Goal: Contribute content

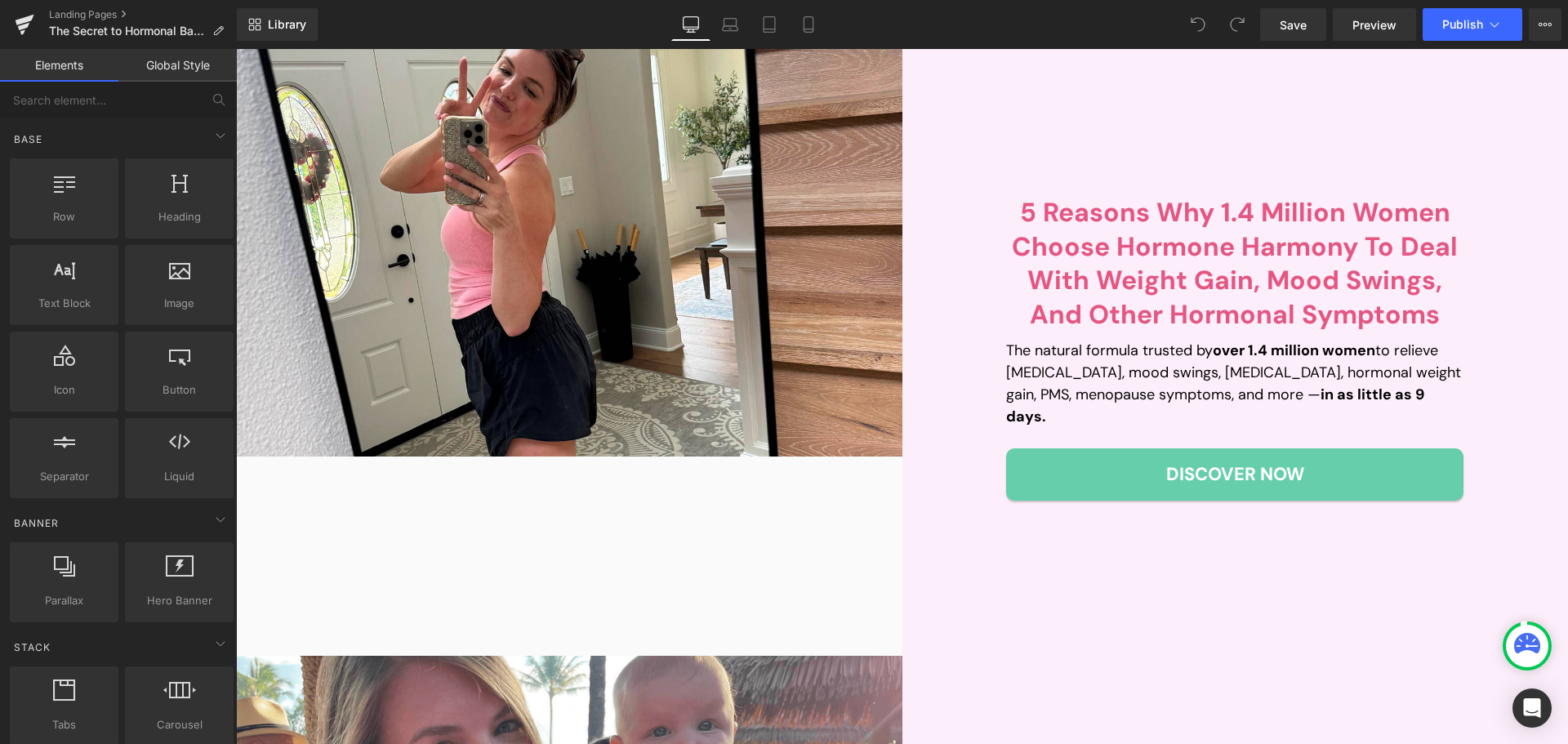
scroll to position [245, 0]
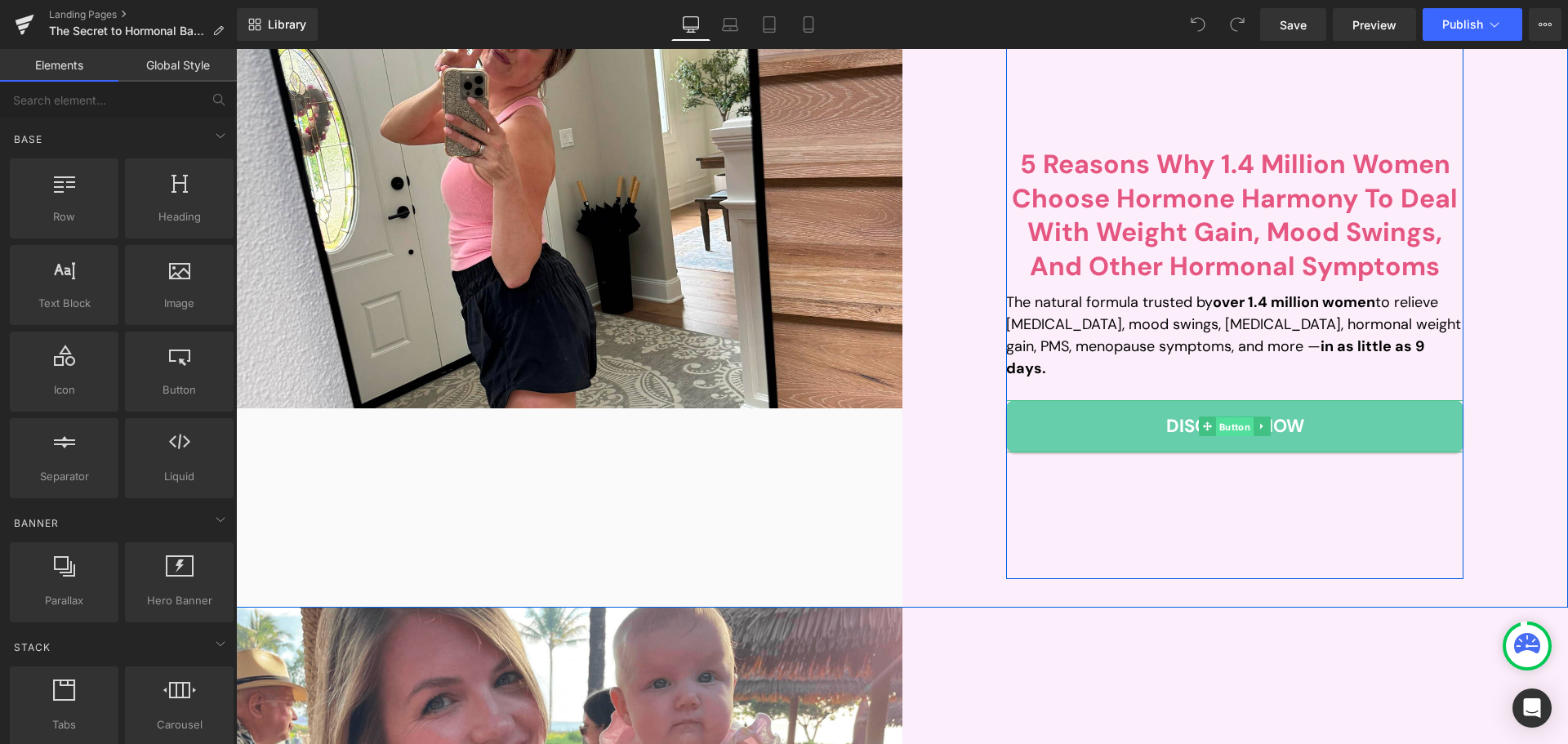
click at [1218, 417] on span "Button" at bounding box center [1235, 427] width 38 height 20
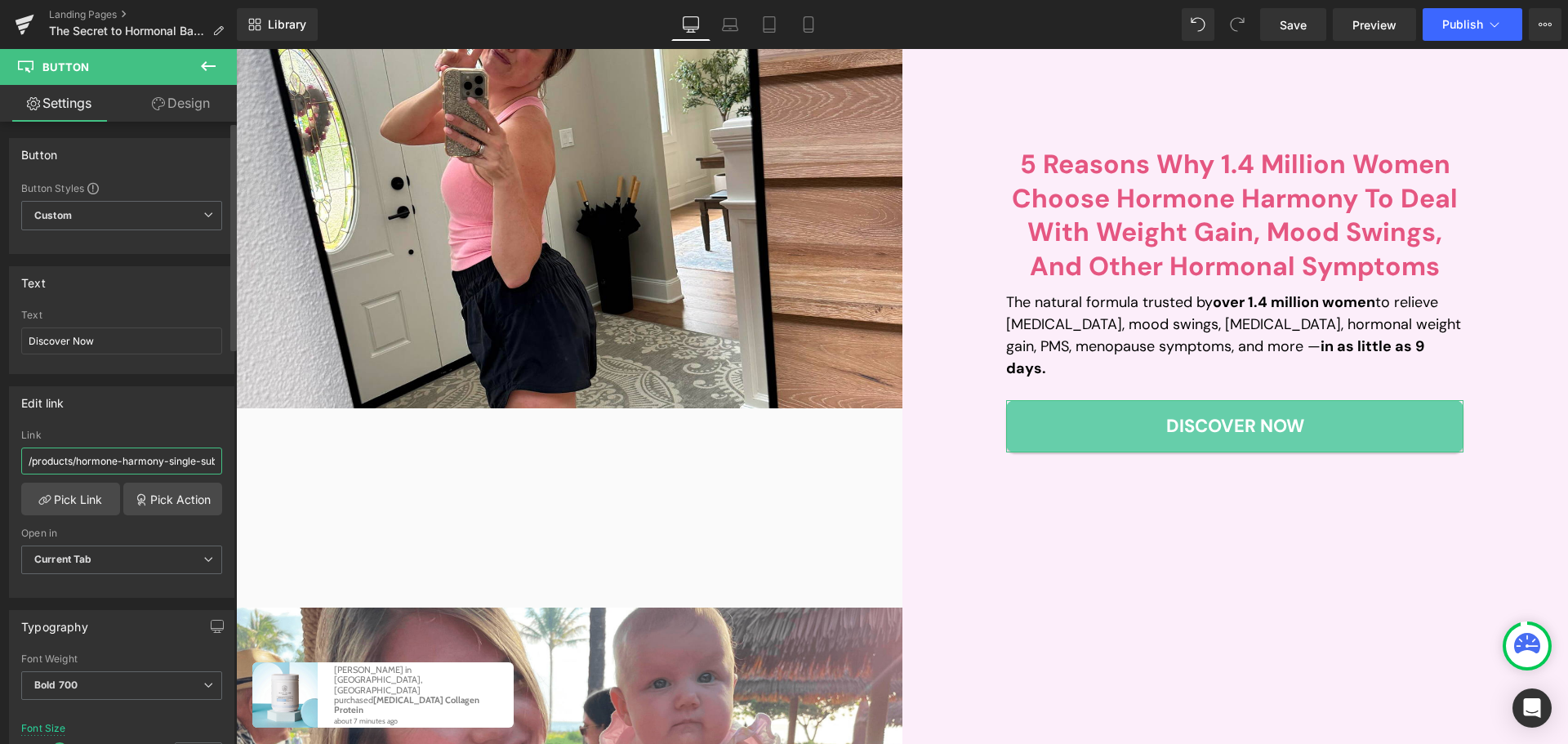
click at [171, 455] on input "/products/hormone-harmony-single-subs" at bounding box center [121, 460] width 200 height 27
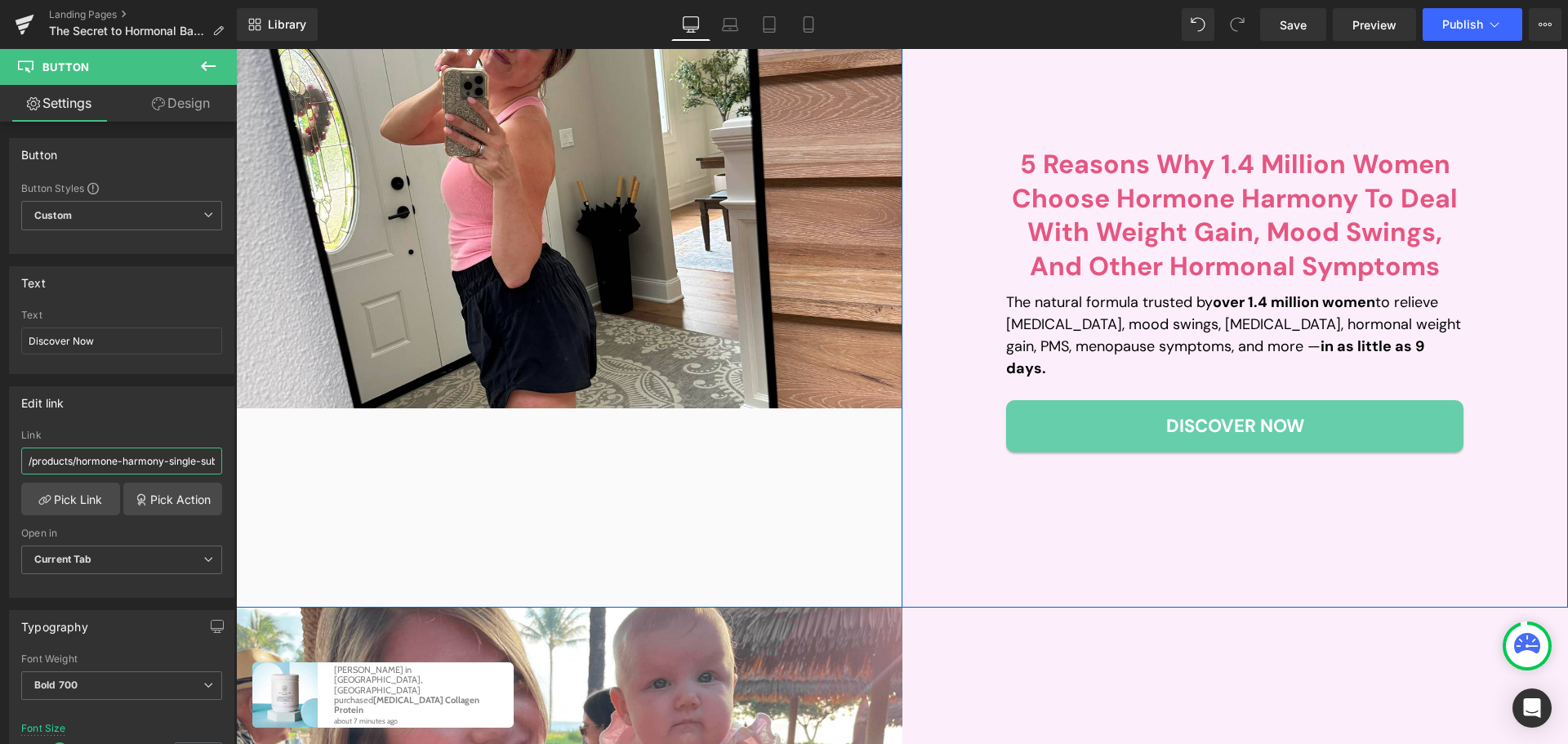
paste input "text"
type input "/products/hormone-harmony"
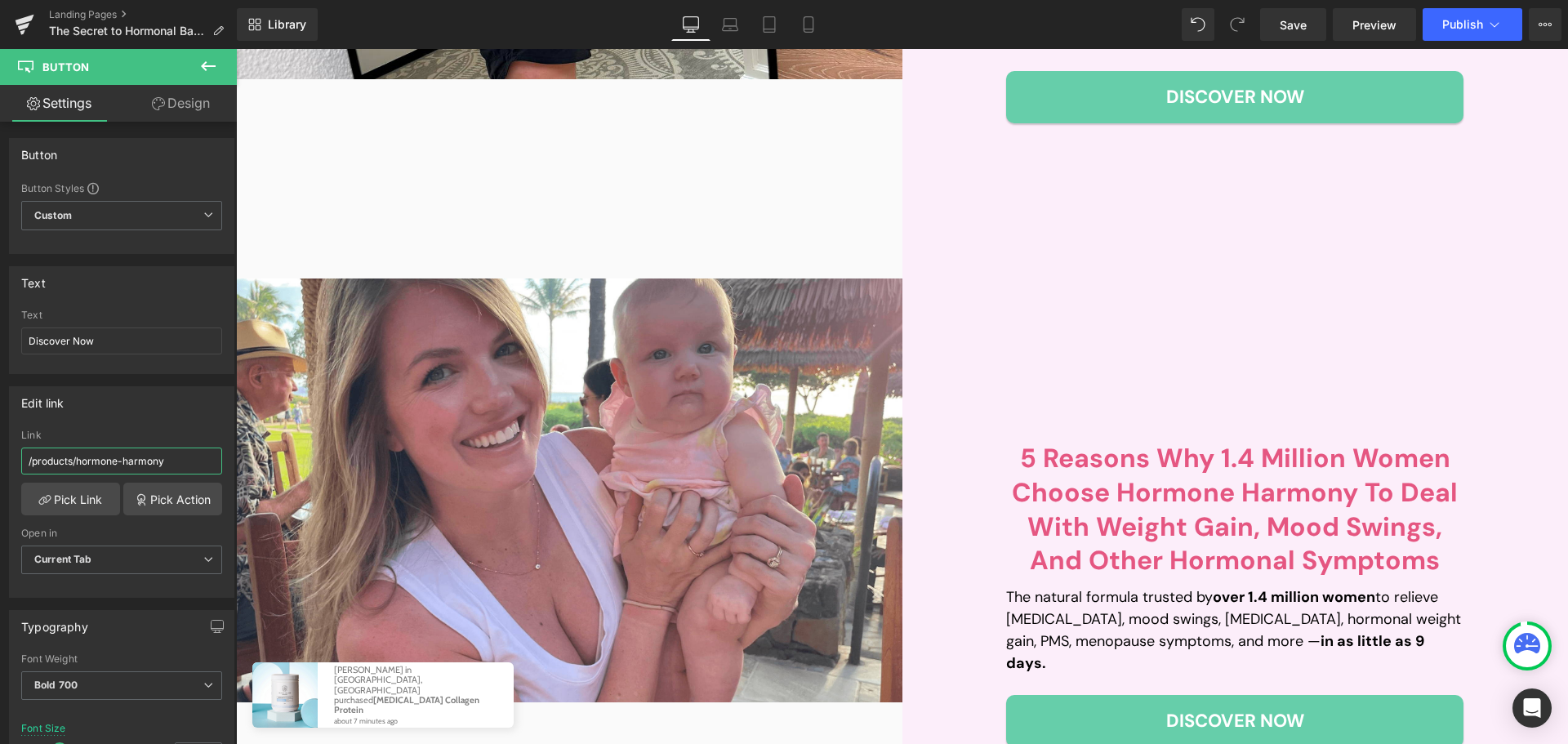
scroll to position [653, 0]
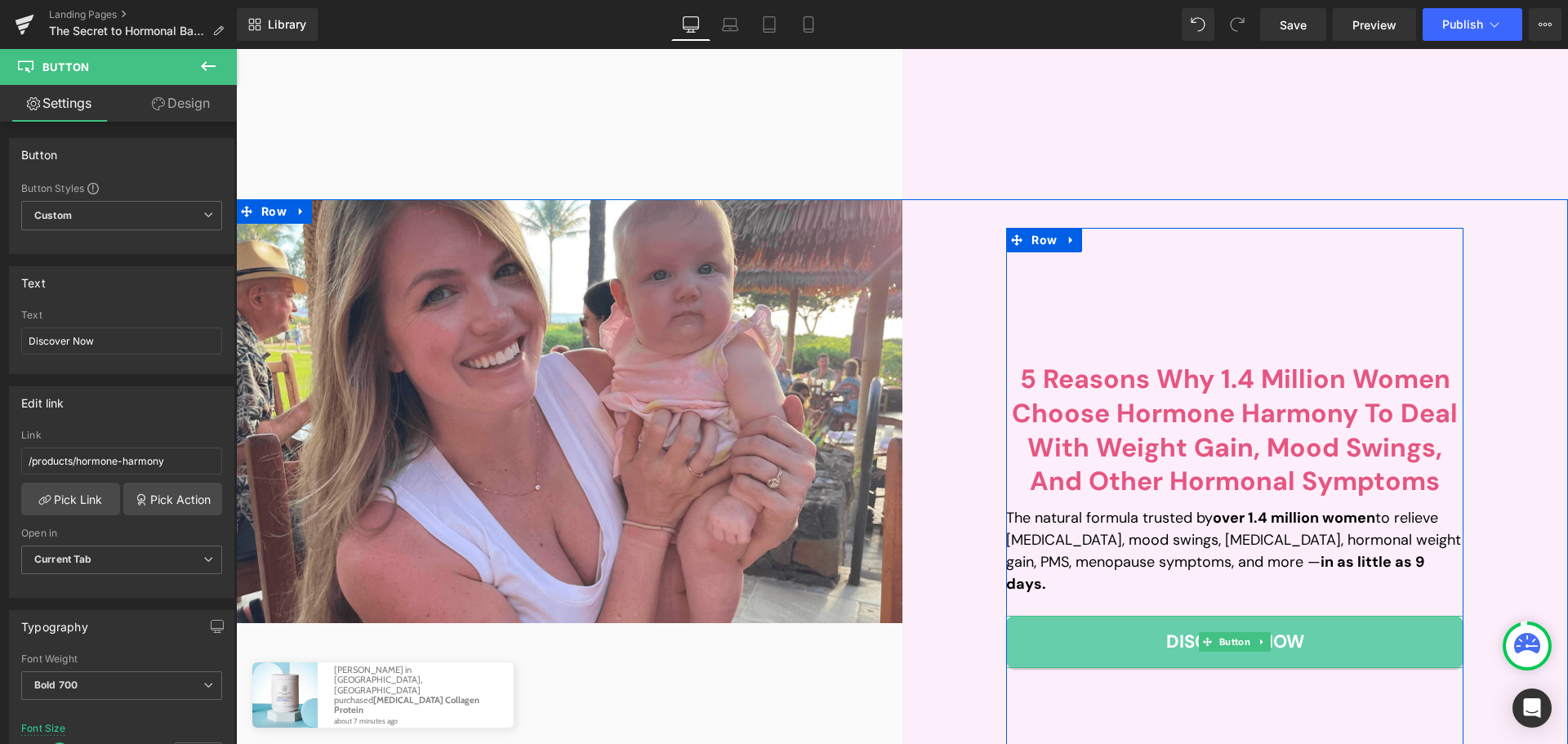
click at [1235, 632] on span "Button" at bounding box center [1235, 642] width 38 height 20
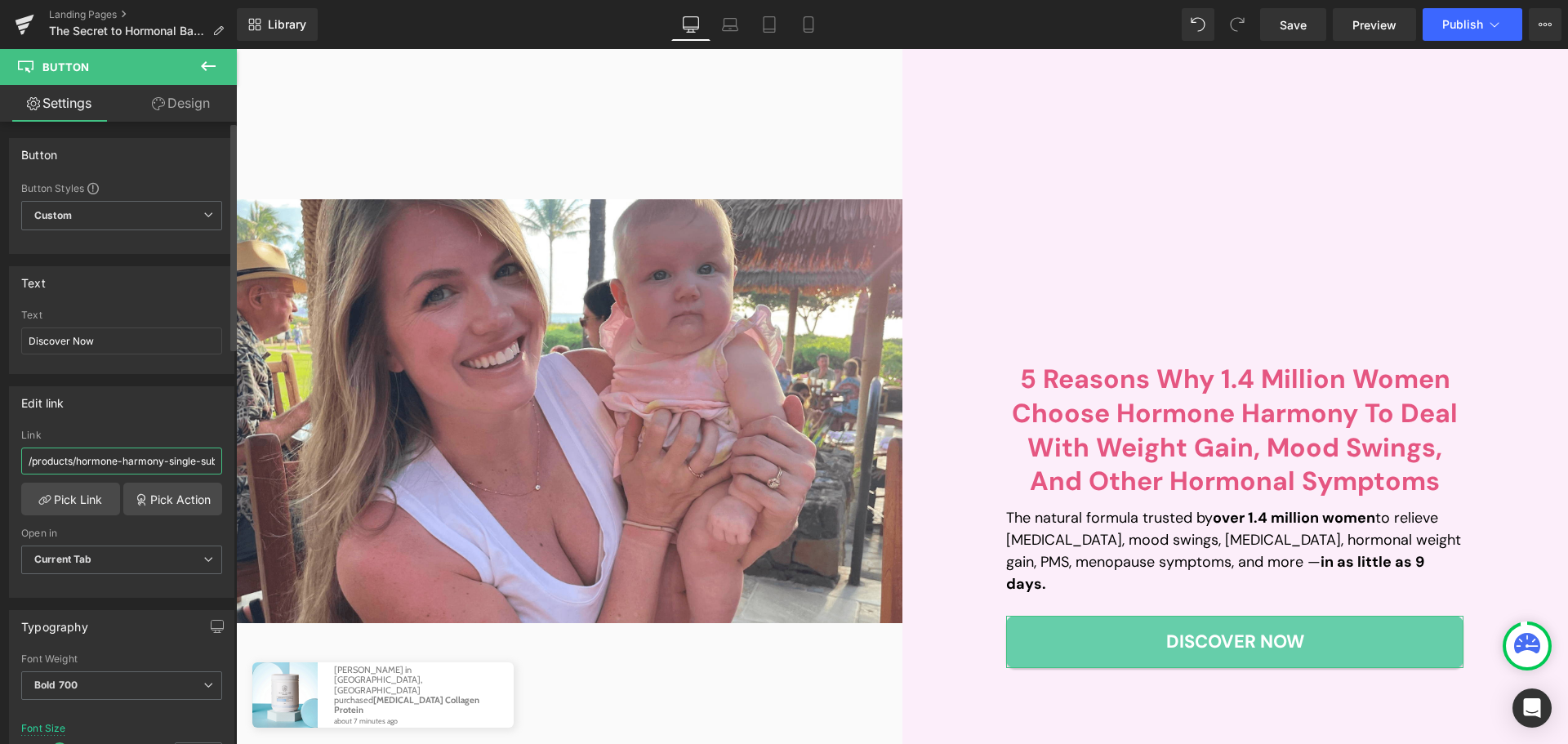
click at [180, 465] on input "/products/hormone-harmony-single-subs" at bounding box center [121, 460] width 200 height 27
paste input "text"
type input "/products/hormone-harmony"
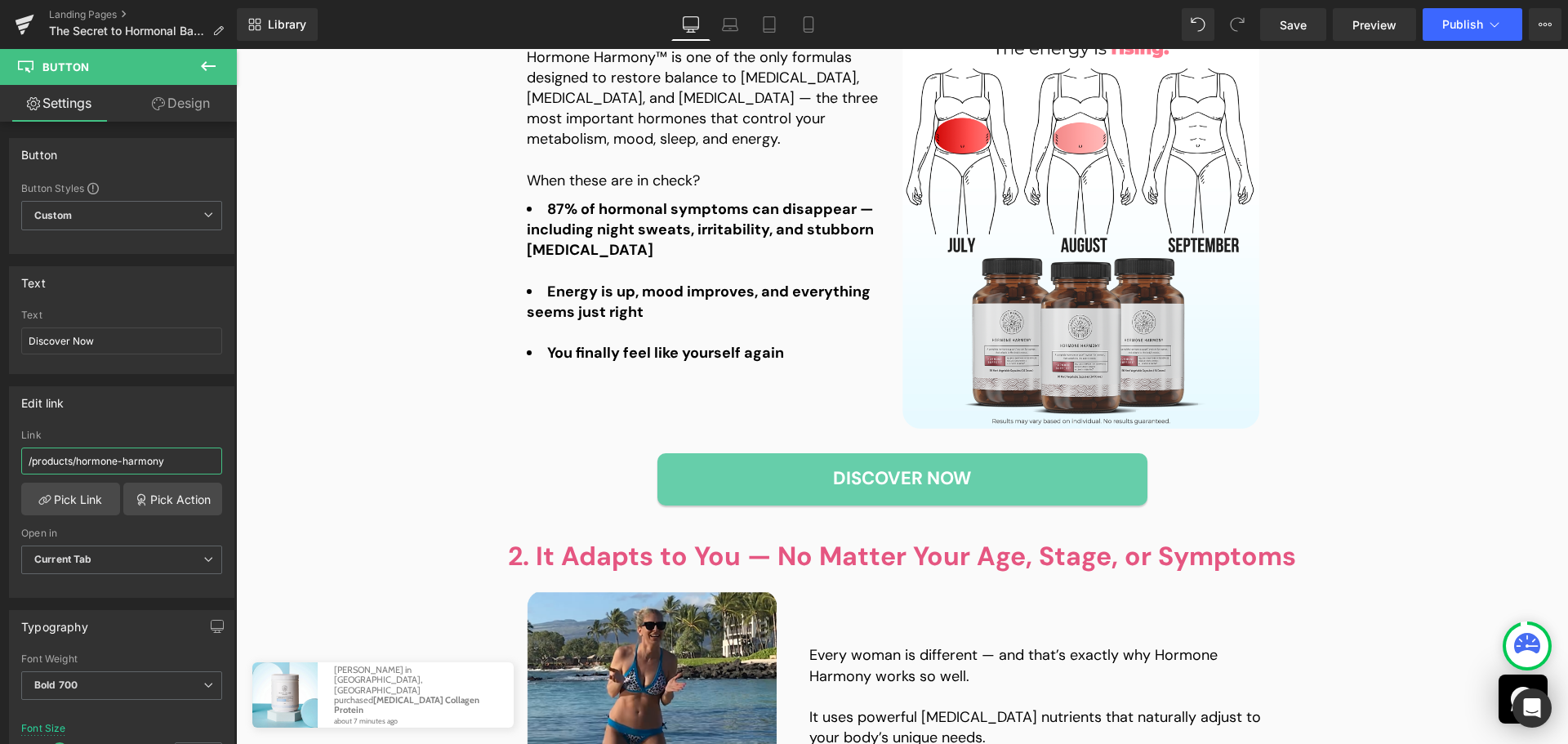
scroll to position [1550, 0]
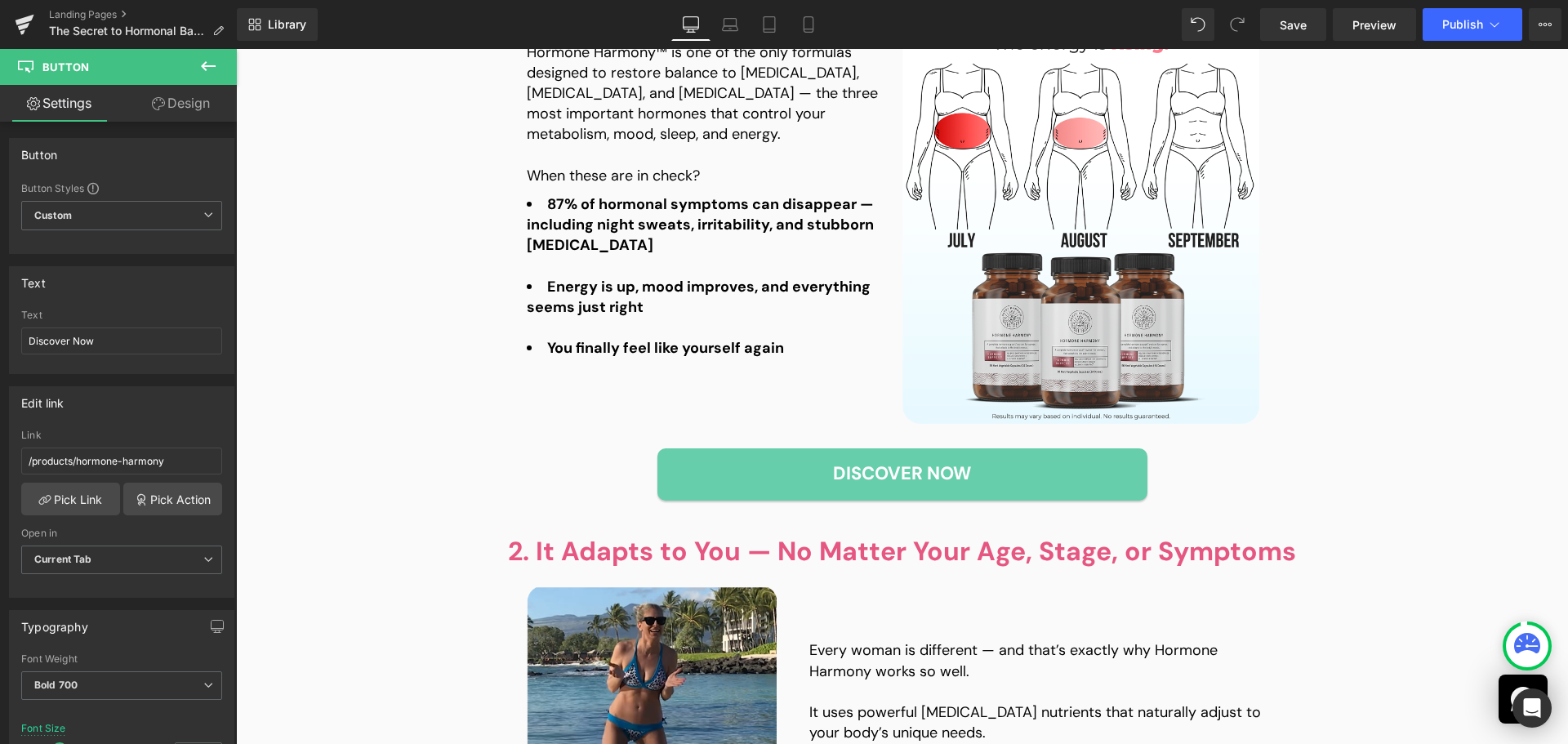
click at [1346, 487] on div "Discover Now" at bounding box center [902, 474] width 980 height 53
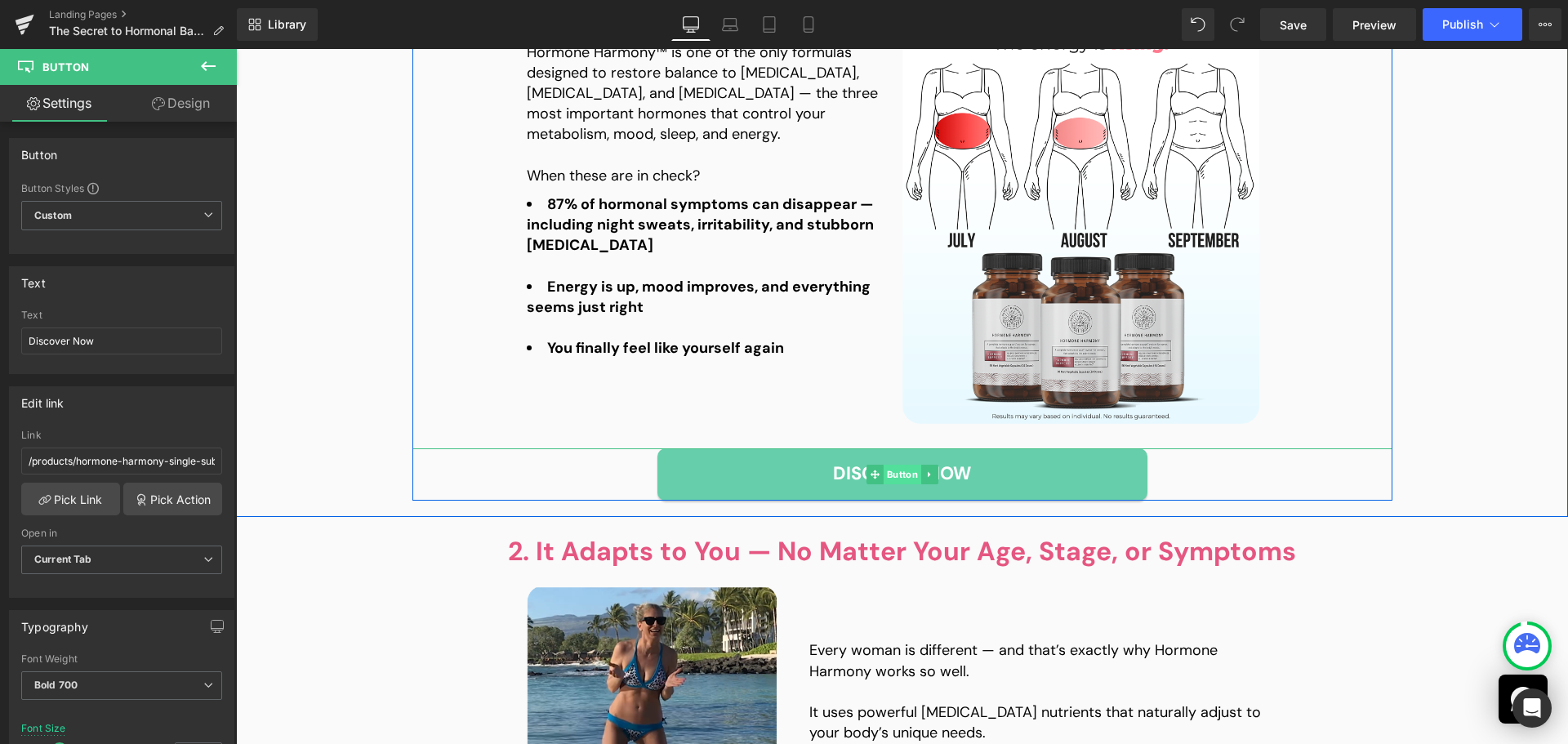
click at [882, 473] on span "Button" at bounding box center [901, 474] width 38 height 20
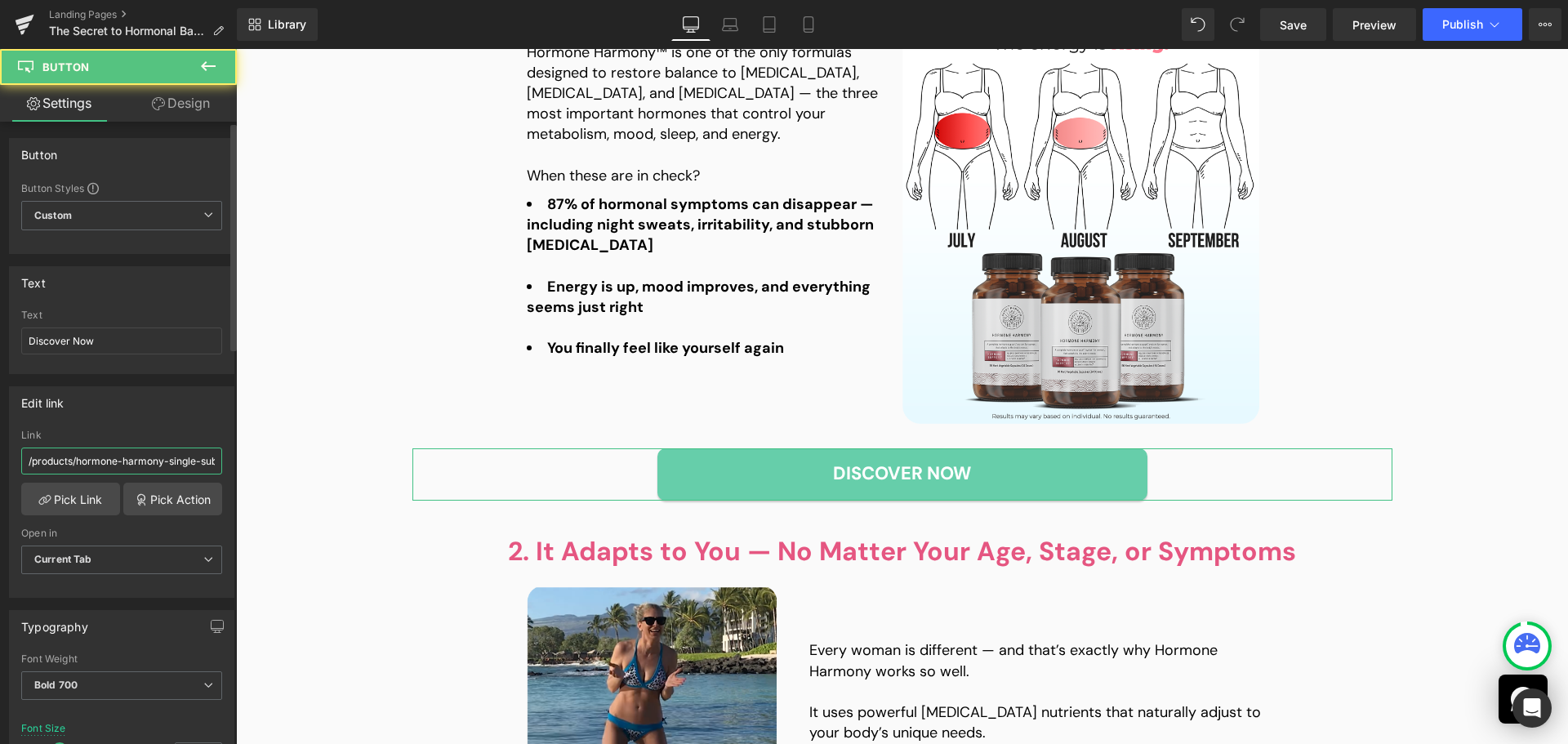
click at [79, 462] on input "/products/hormone-harmony-single-subs" at bounding box center [121, 460] width 200 height 27
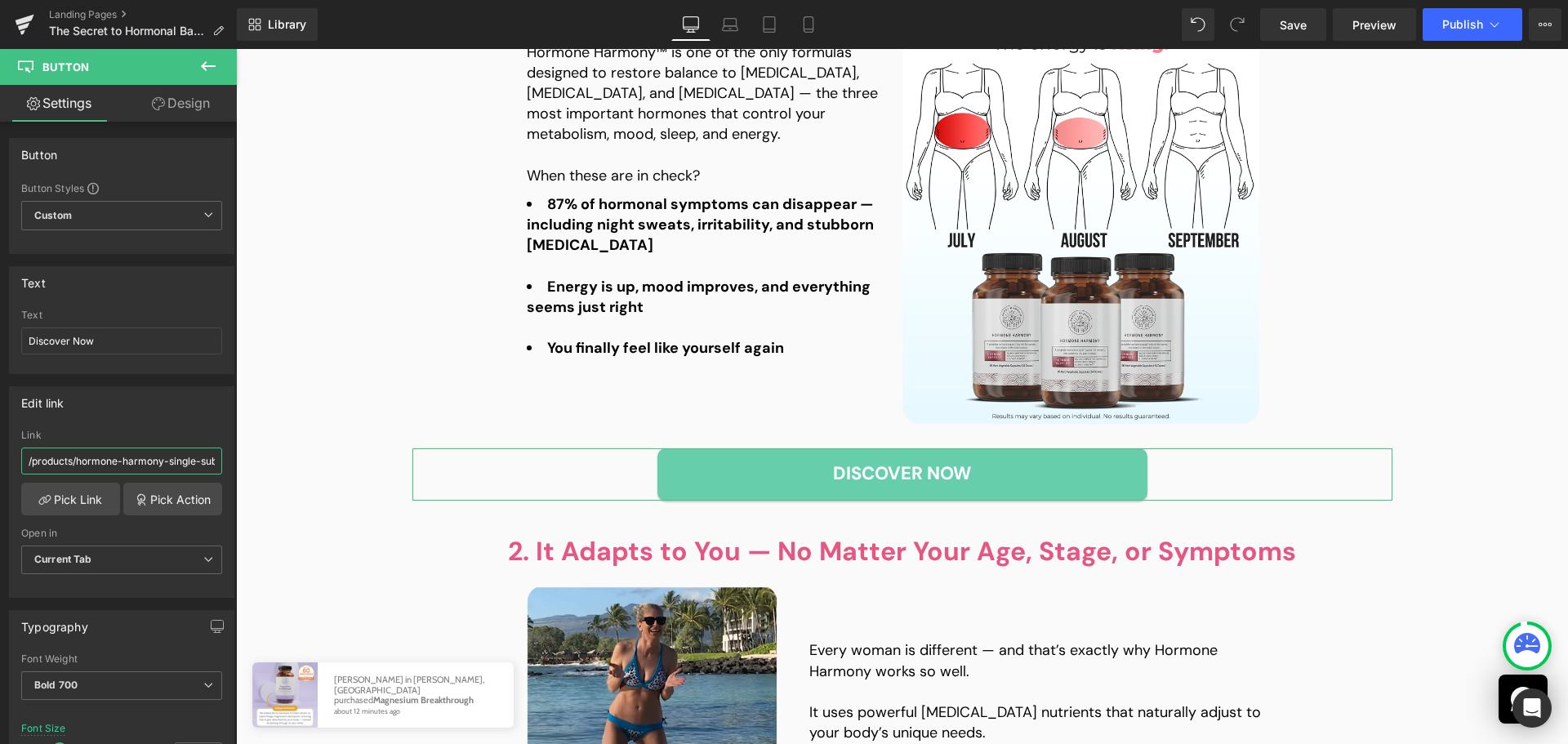
paste input "text"
type input "/products/hormone-harmony"
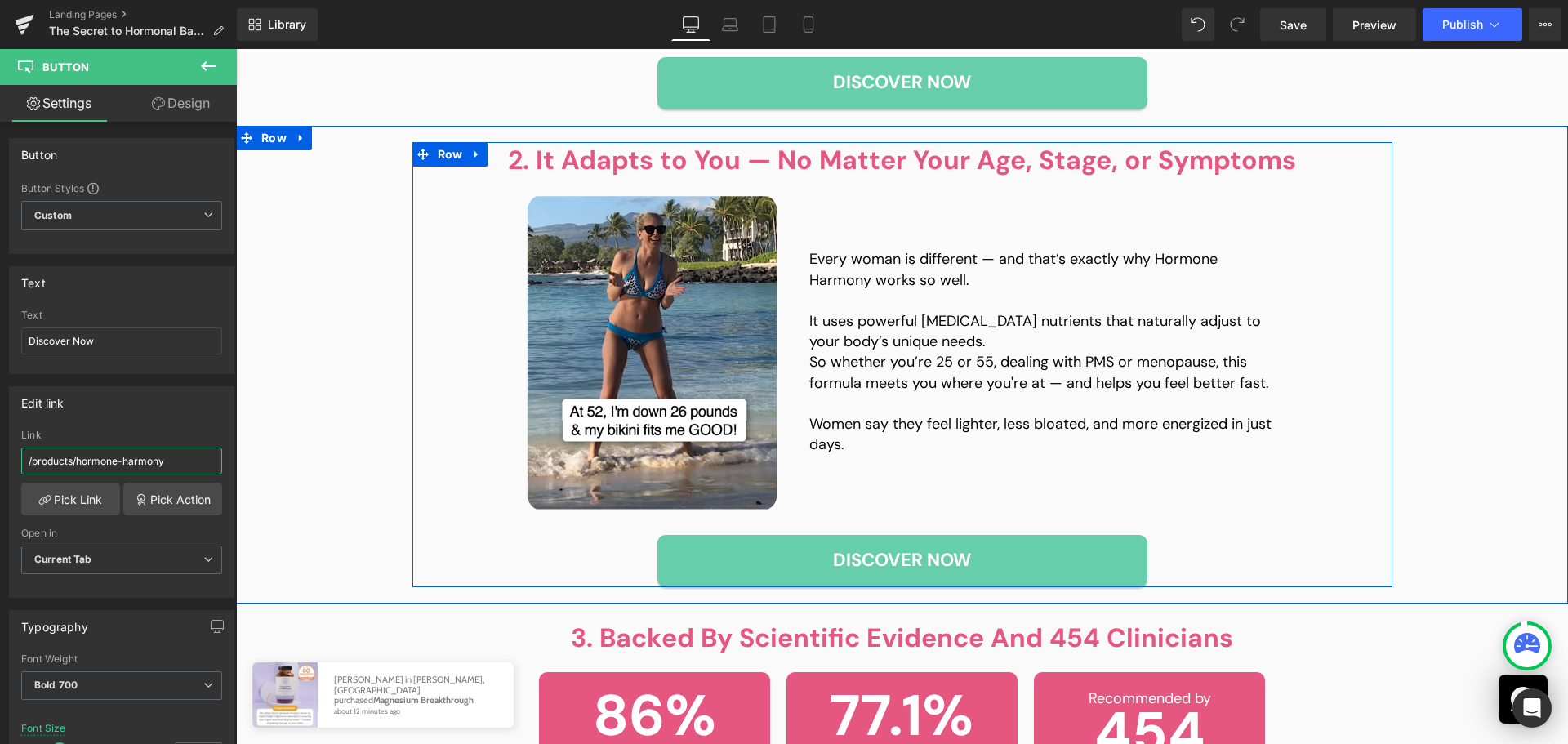
scroll to position [1959, 0]
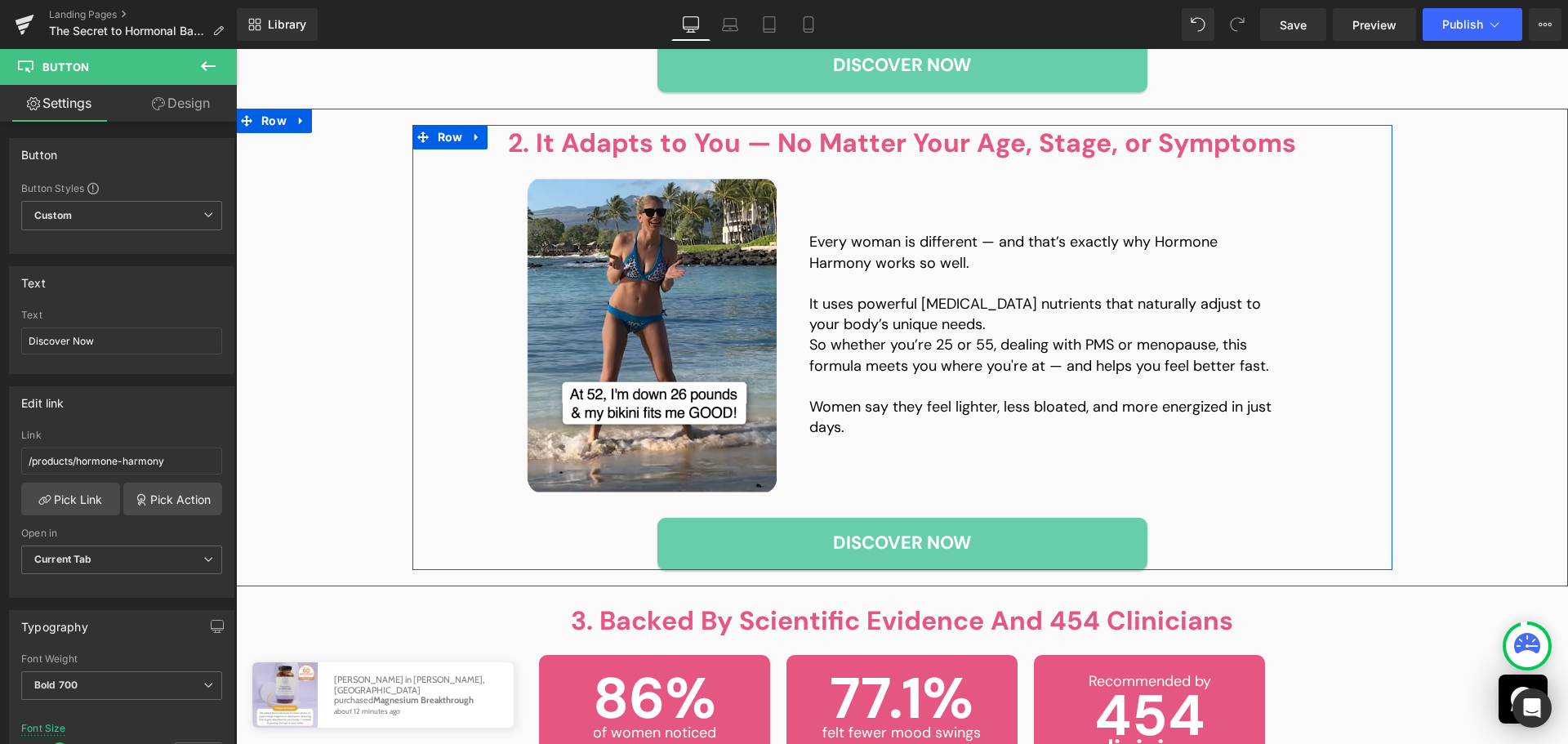
click at [1272, 523] on div "Discover Now" at bounding box center [902, 544] width 980 height 53
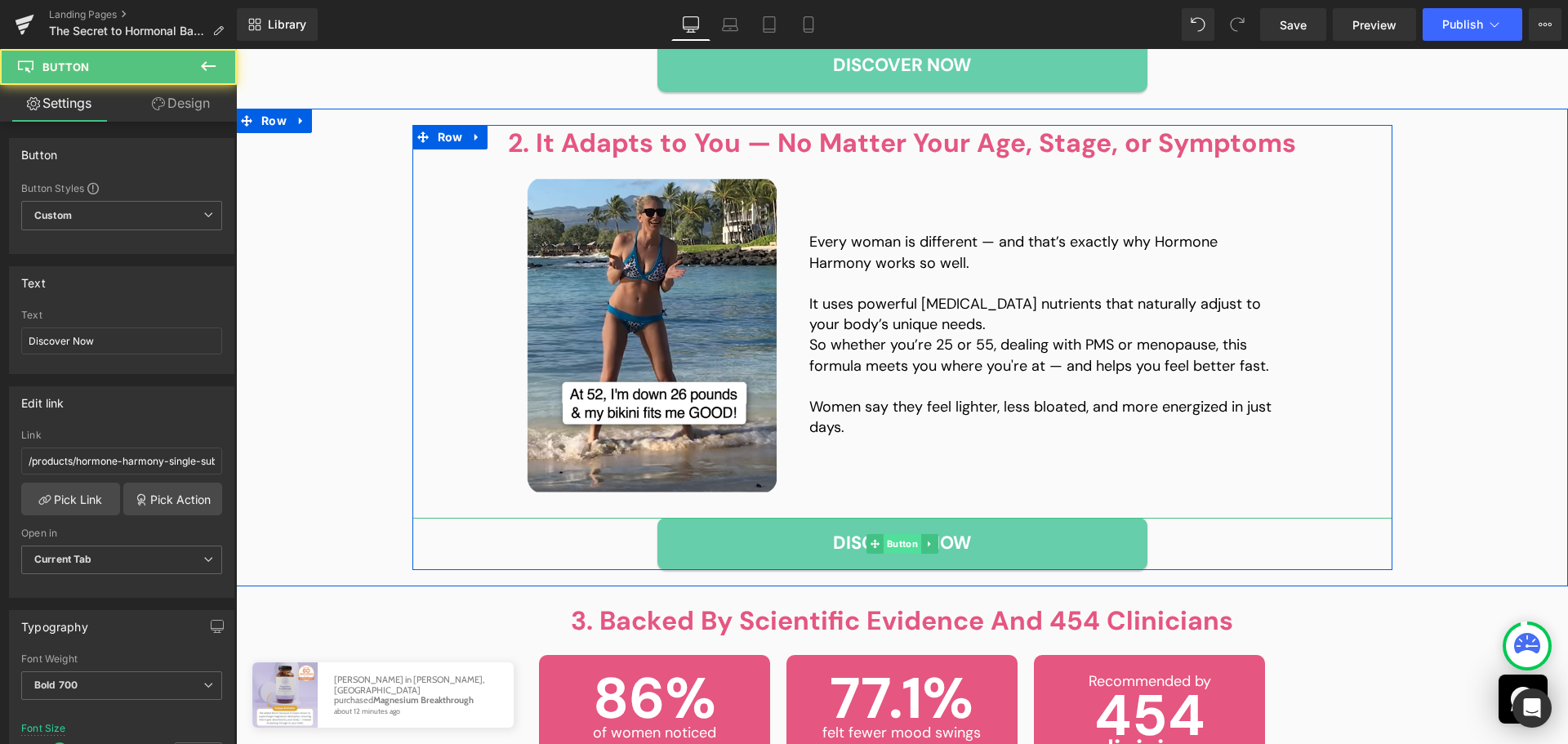
click at [899, 544] on span "Button" at bounding box center [901, 544] width 38 height 20
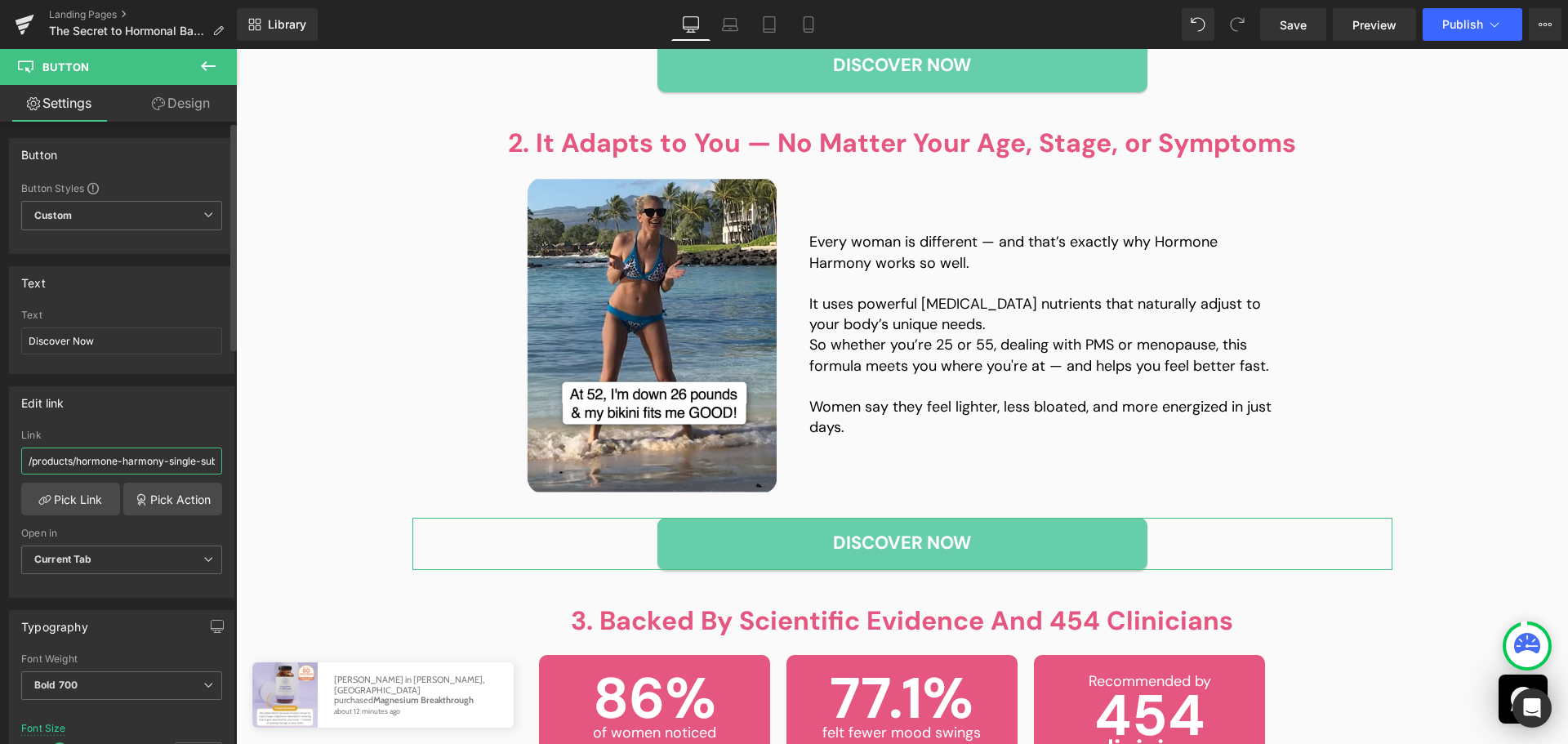
click at [99, 472] on input "/products/hormone-harmony-single-subs" at bounding box center [121, 460] width 200 height 27
paste input "text"
type input "/products/hormone-harmony"
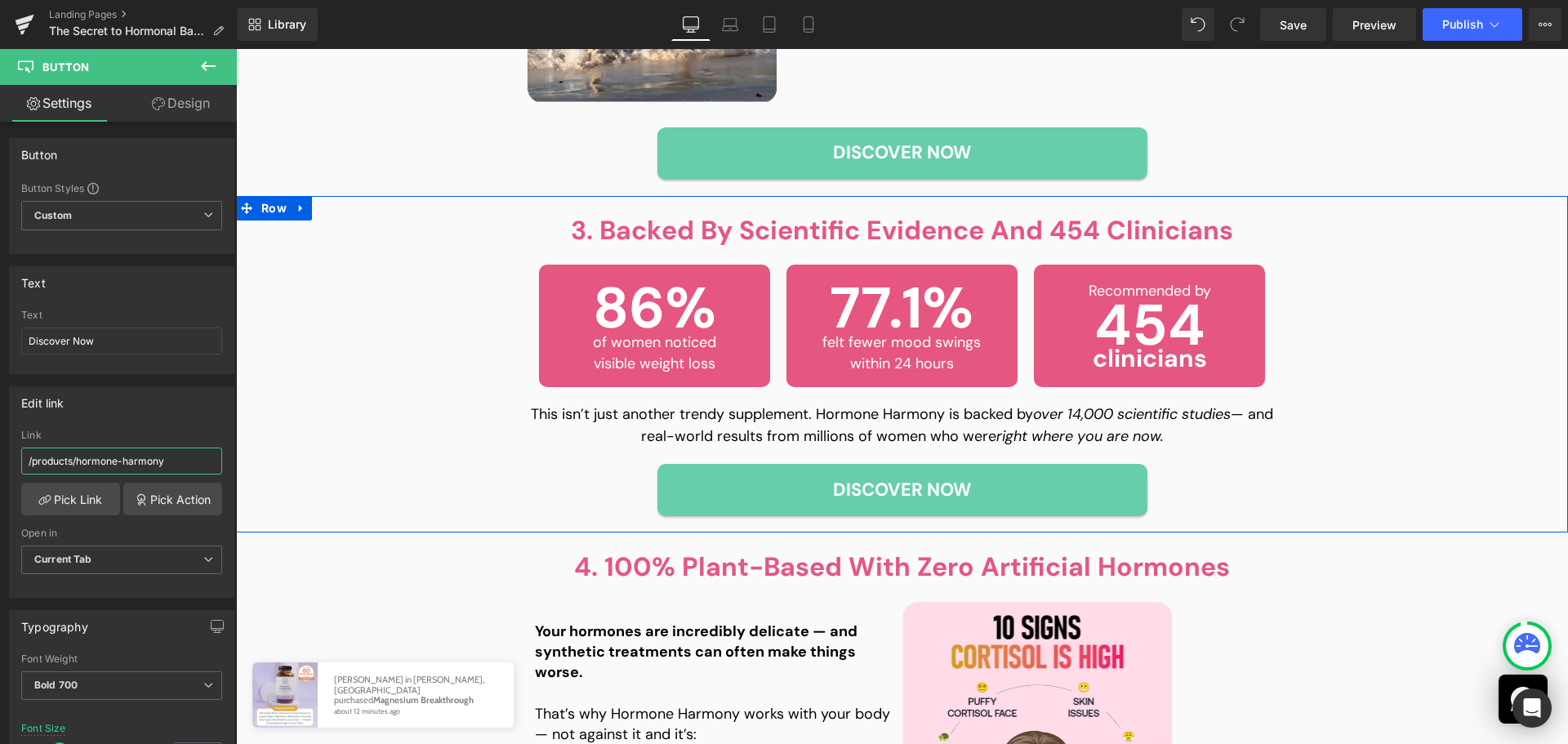
scroll to position [2367, 0]
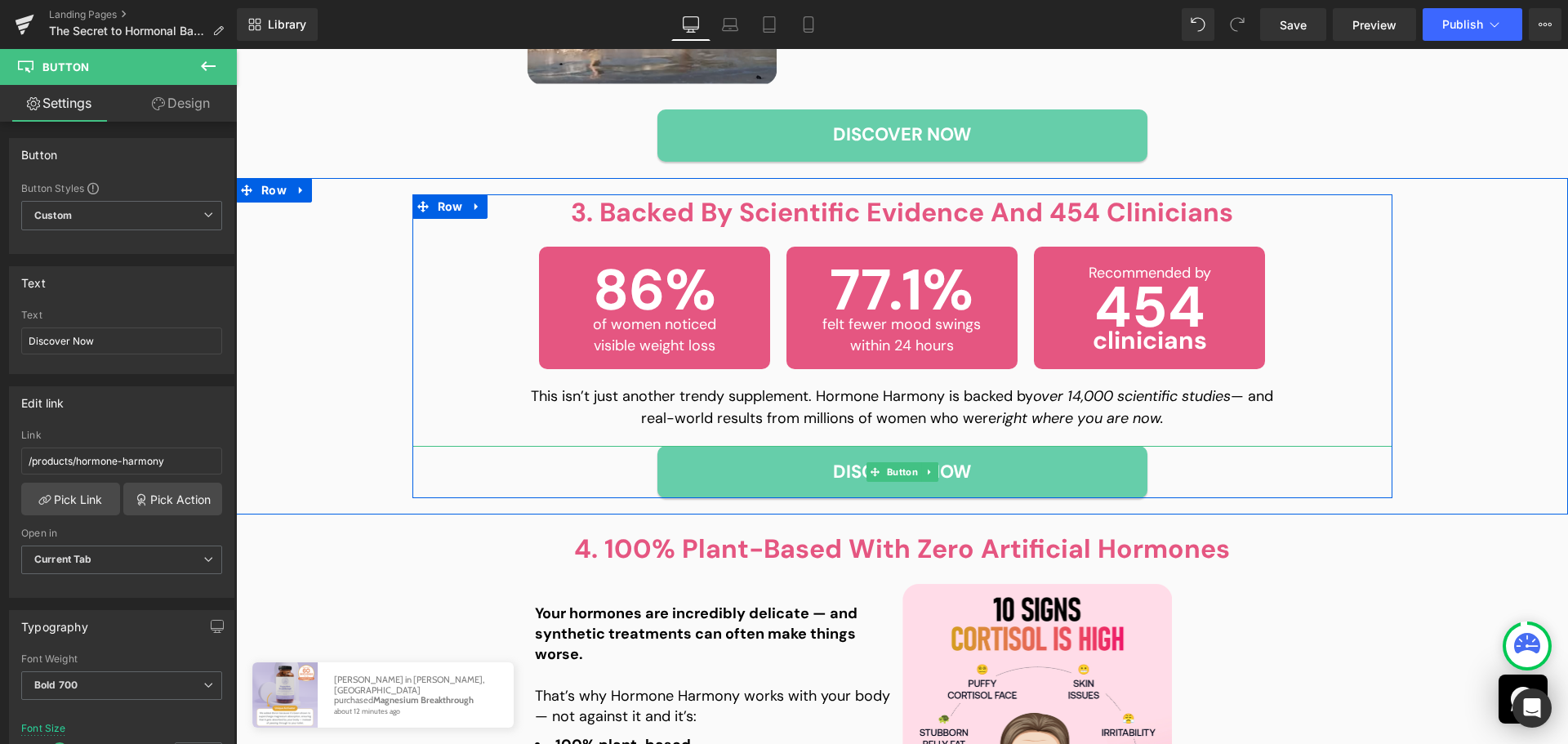
click at [1221, 481] on div "Discover Now" at bounding box center [902, 471] width 980 height 53
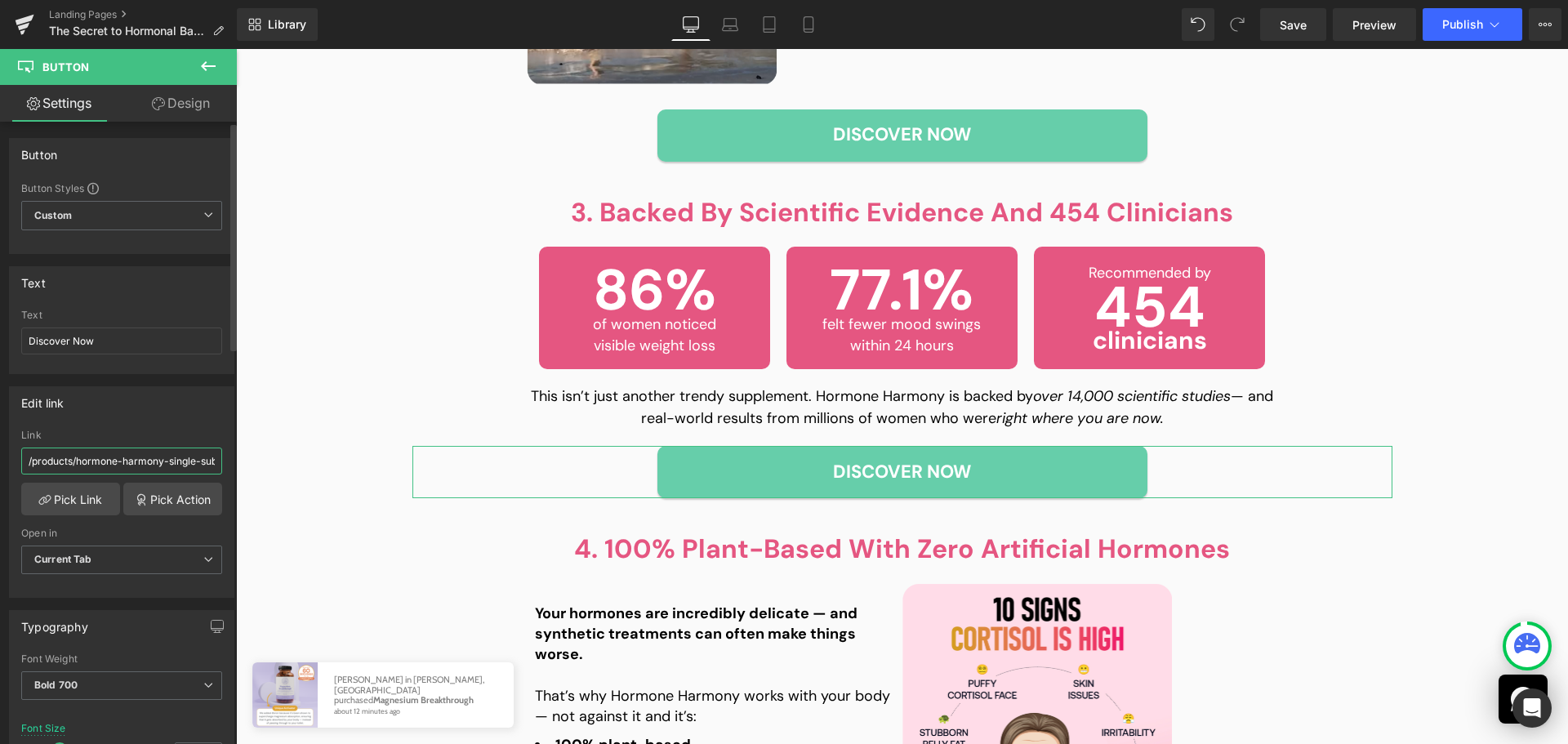
click at [145, 462] on input "/products/hormone-harmony-single-subs" at bounding box center [121, 460] width 200 height 27
paste input "text"
type input "/products/hormone-harmony"
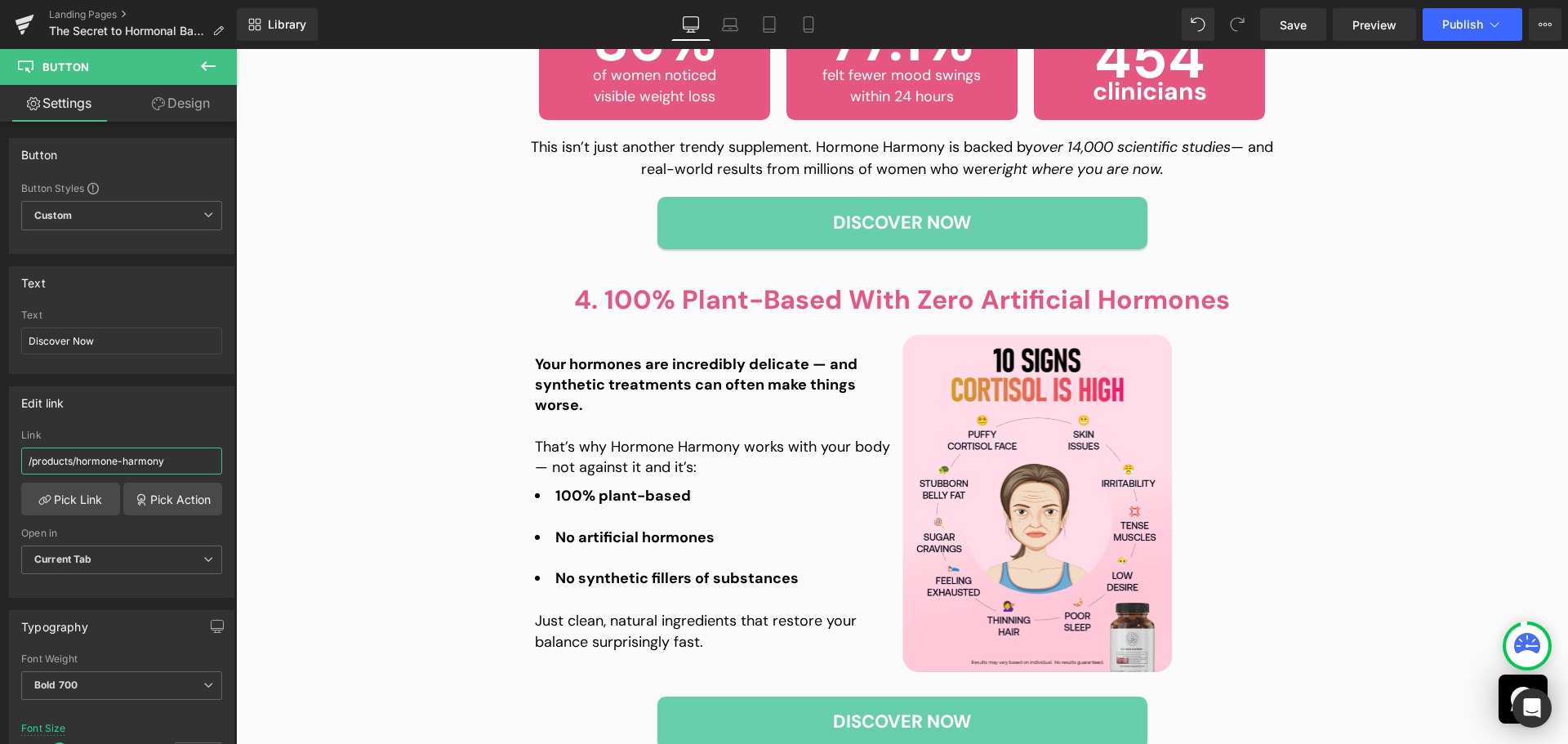
scroll to position [2776, 0]
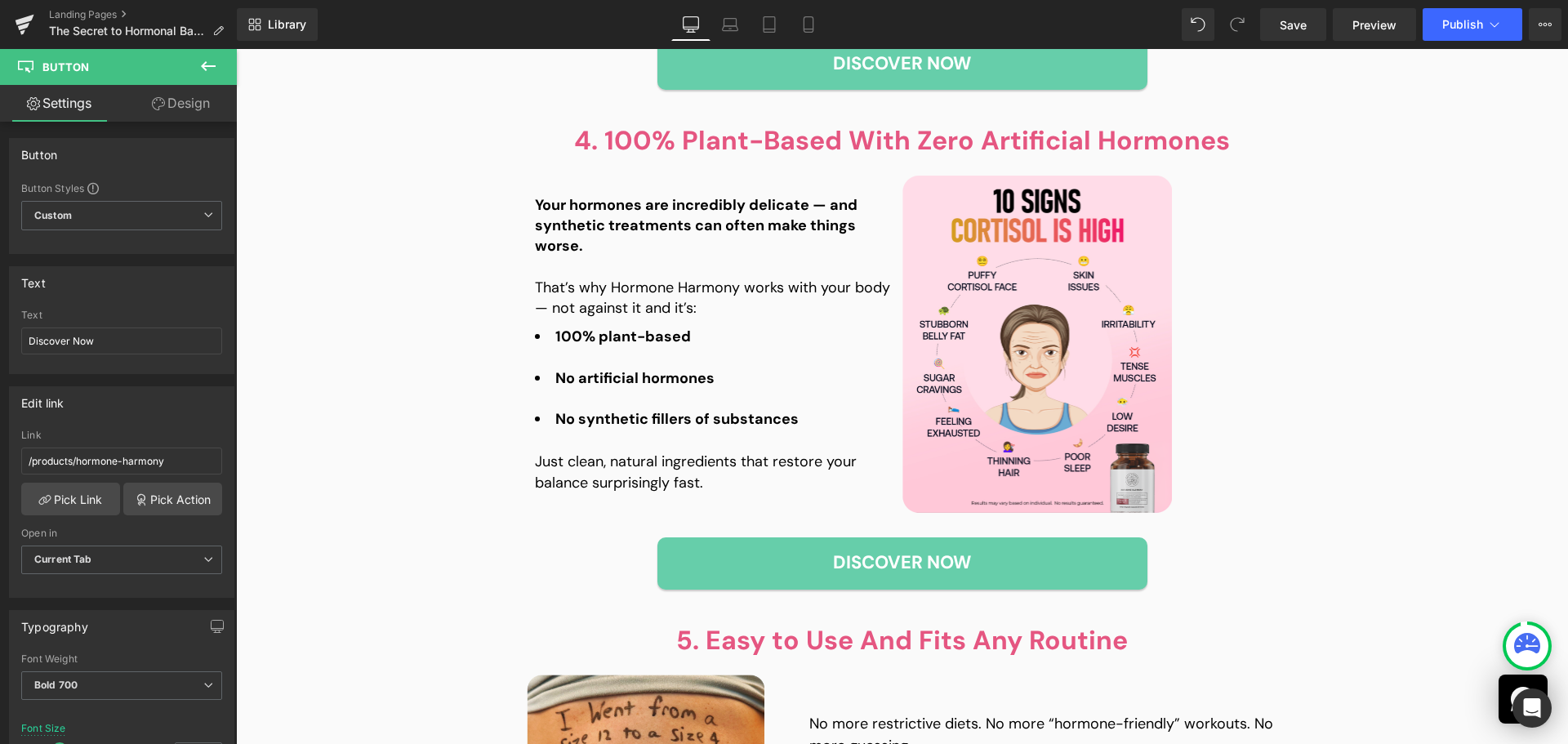
click at [1215, 562] on div "Discover Now" at bounding box center [902, 562] width 735 height 53
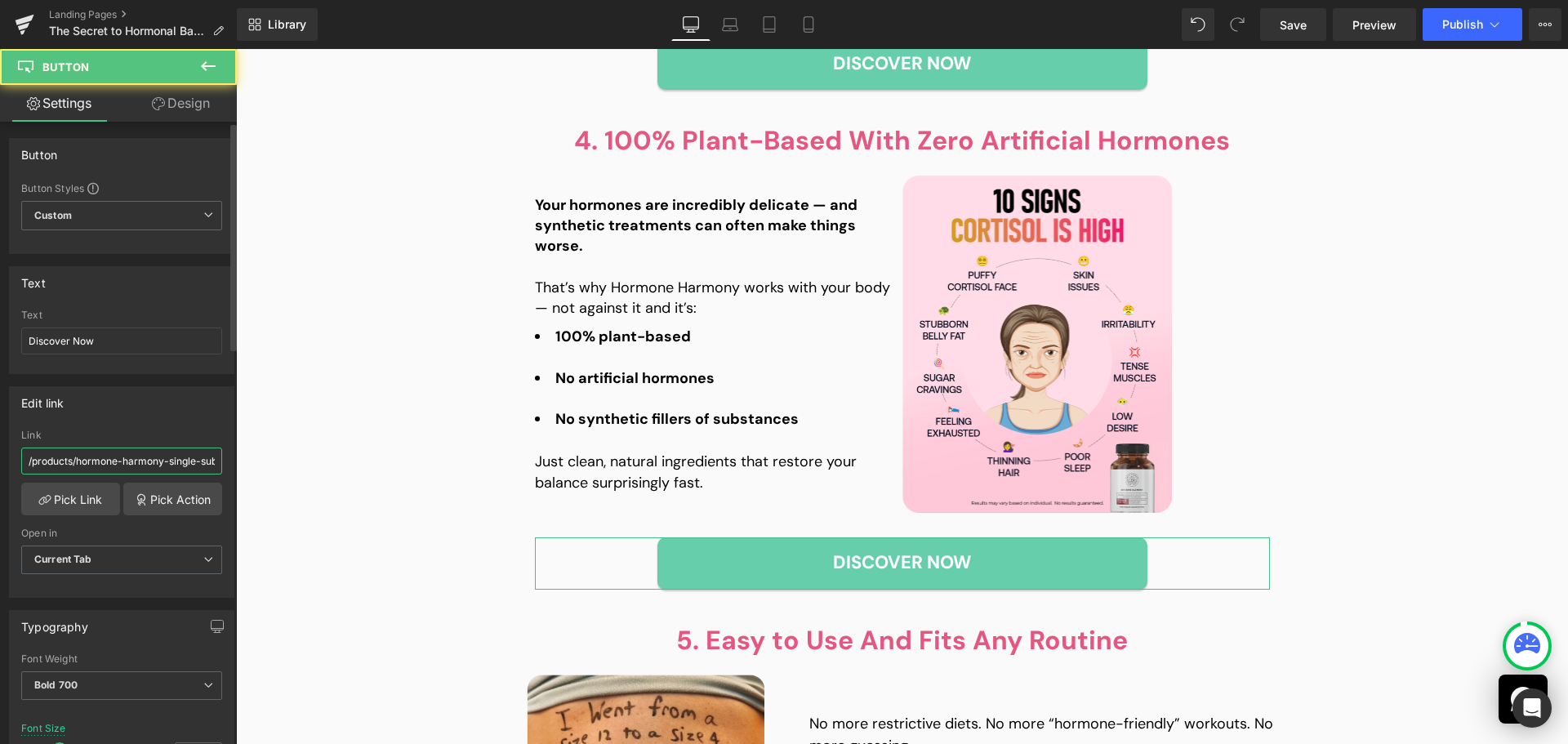
click at [136, 469] on input "/products/hormone-harmony-single-subs" at bounding box center [121, 460] width 200 height 27
paste input "text"
type input "/products/hormone-harmony"
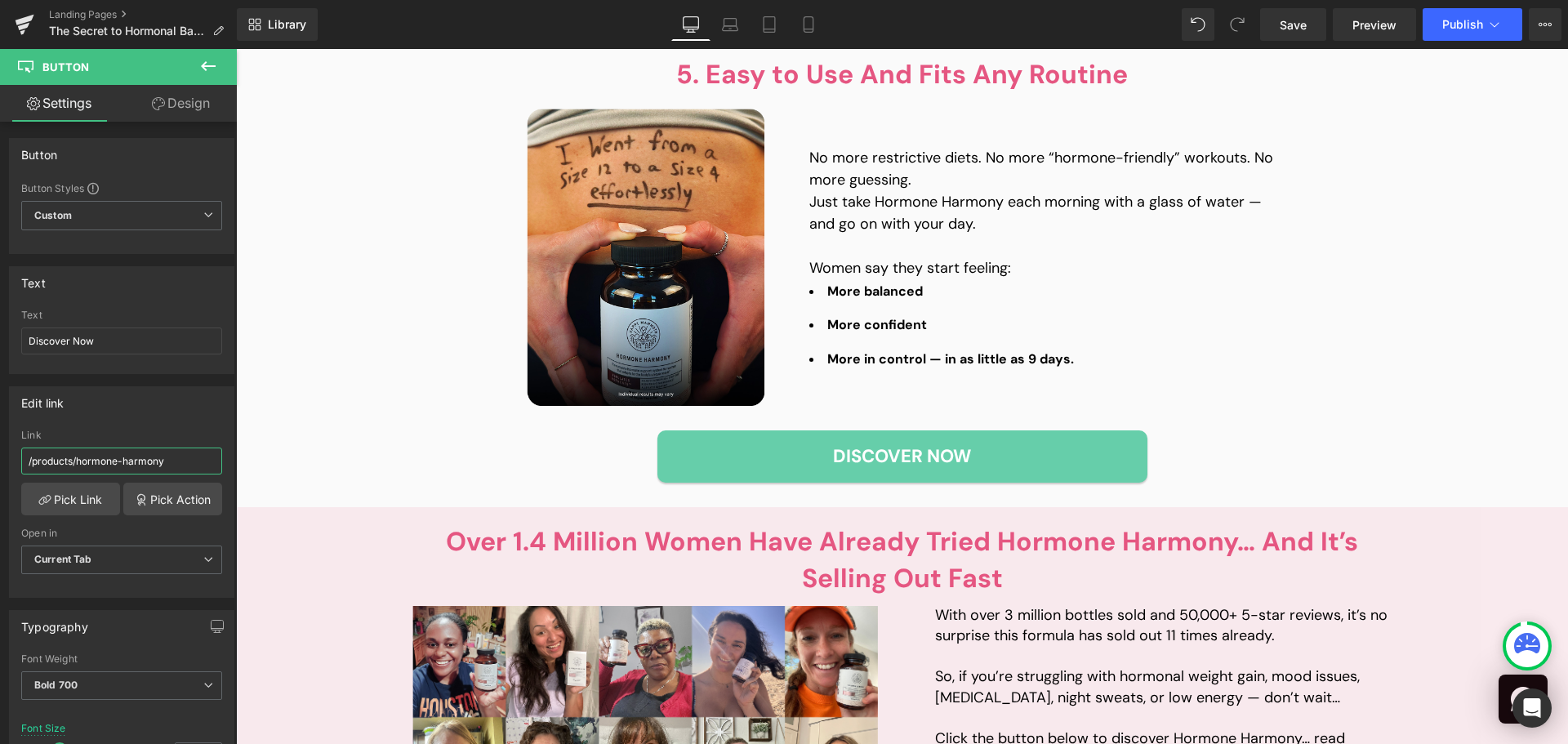
scroll to position [3346, 0]
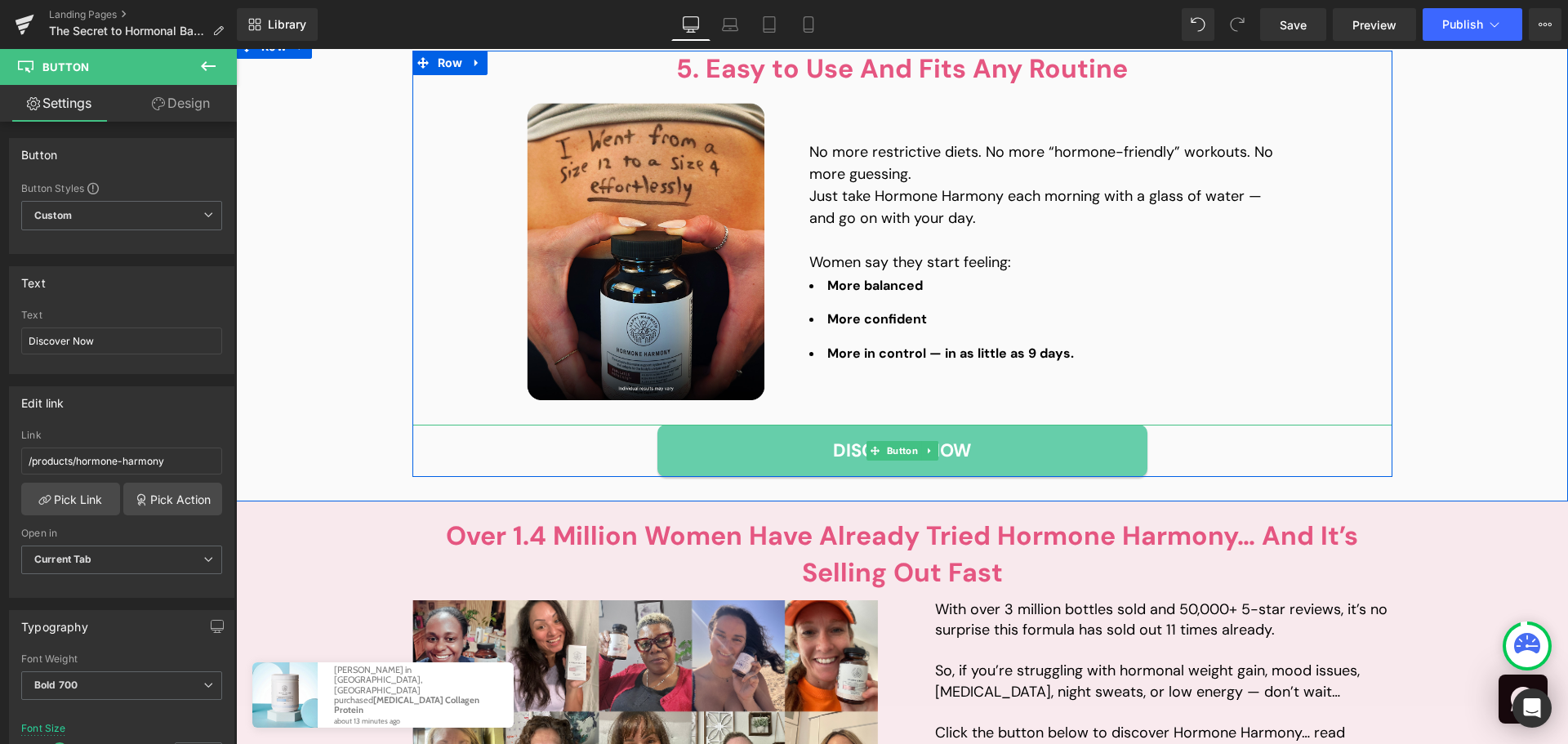
click at [1190, 446] on div "Discover Now" at bounding box center [902, 450] width 980 height 53
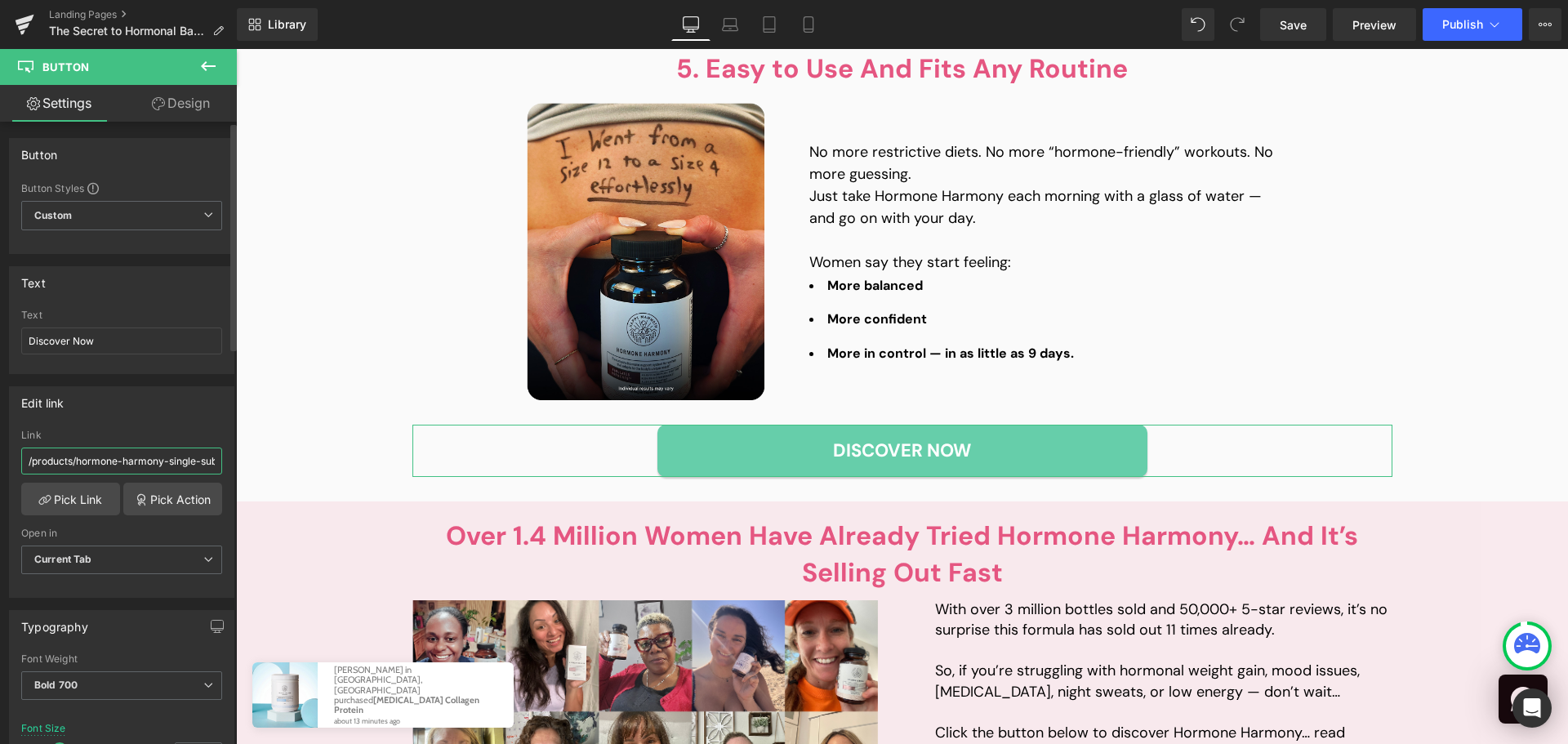
click at [69, 454] on input "/products/hormone-harmony-single-subs" at bounding box center [121, 460] width 200 height 27
paste input "text"
type input "/products/hormone-harmony"
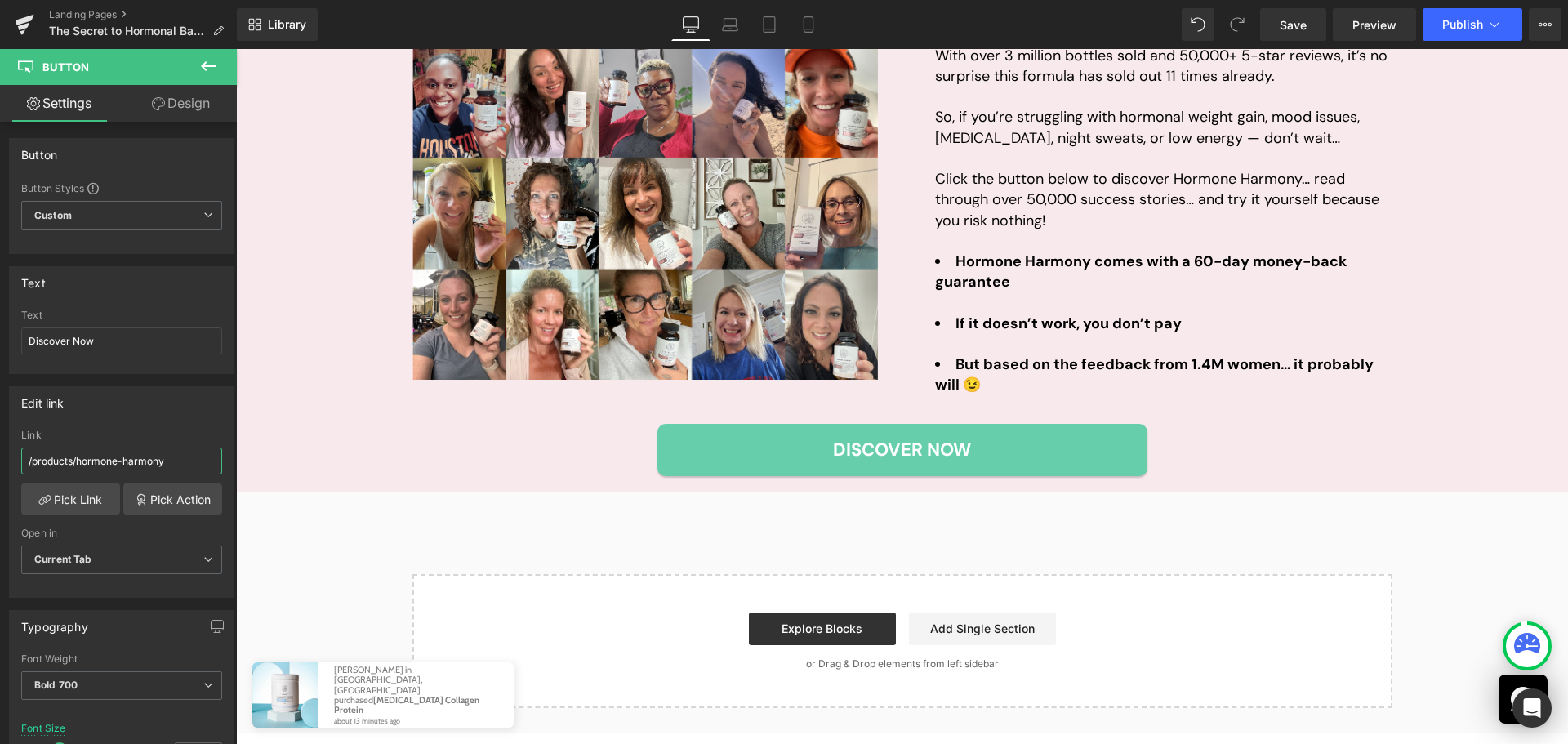
scroll to position [3917, 0]
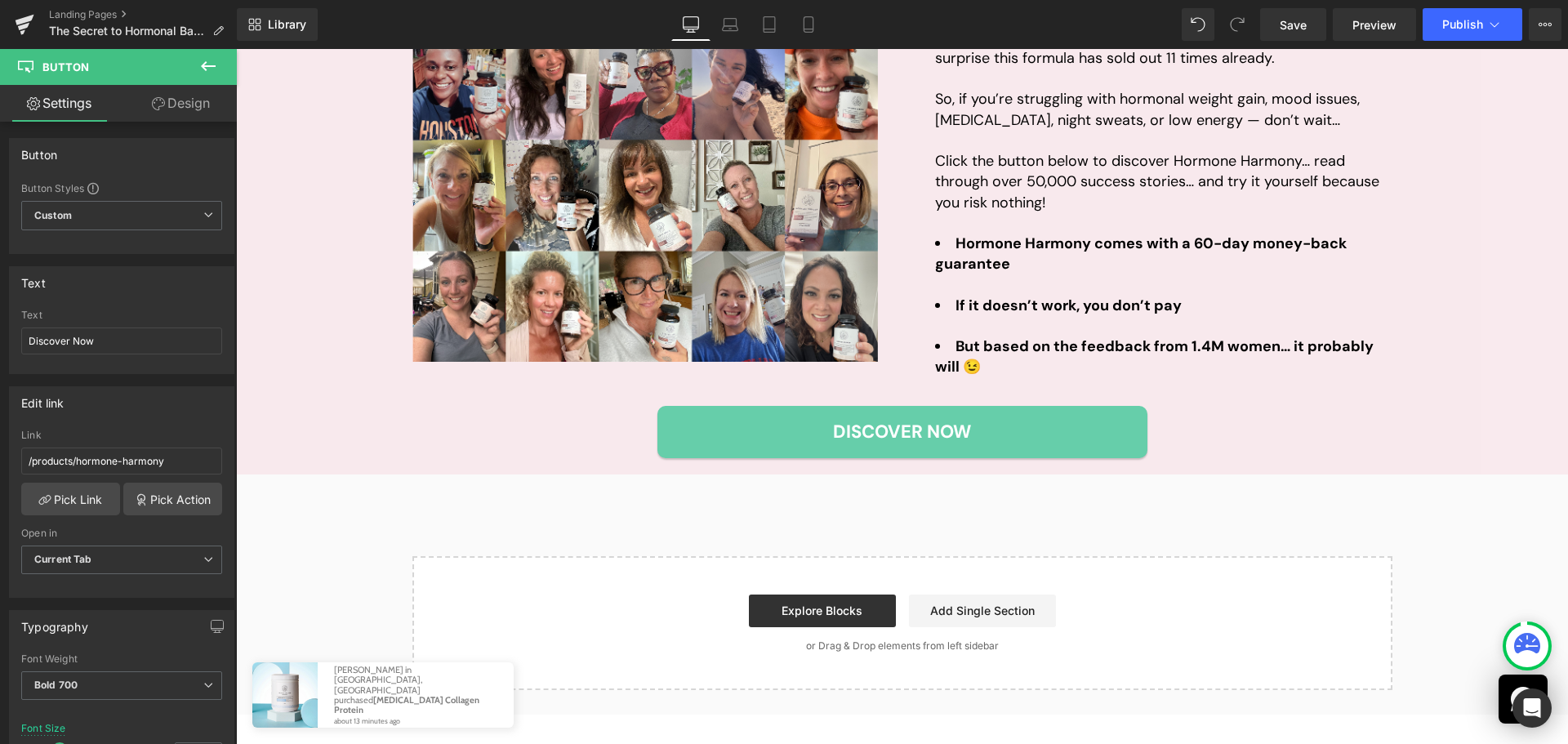
click at [1192, 429] on div "Discover Now" at bounding box center [902, 432] width 980 height 53
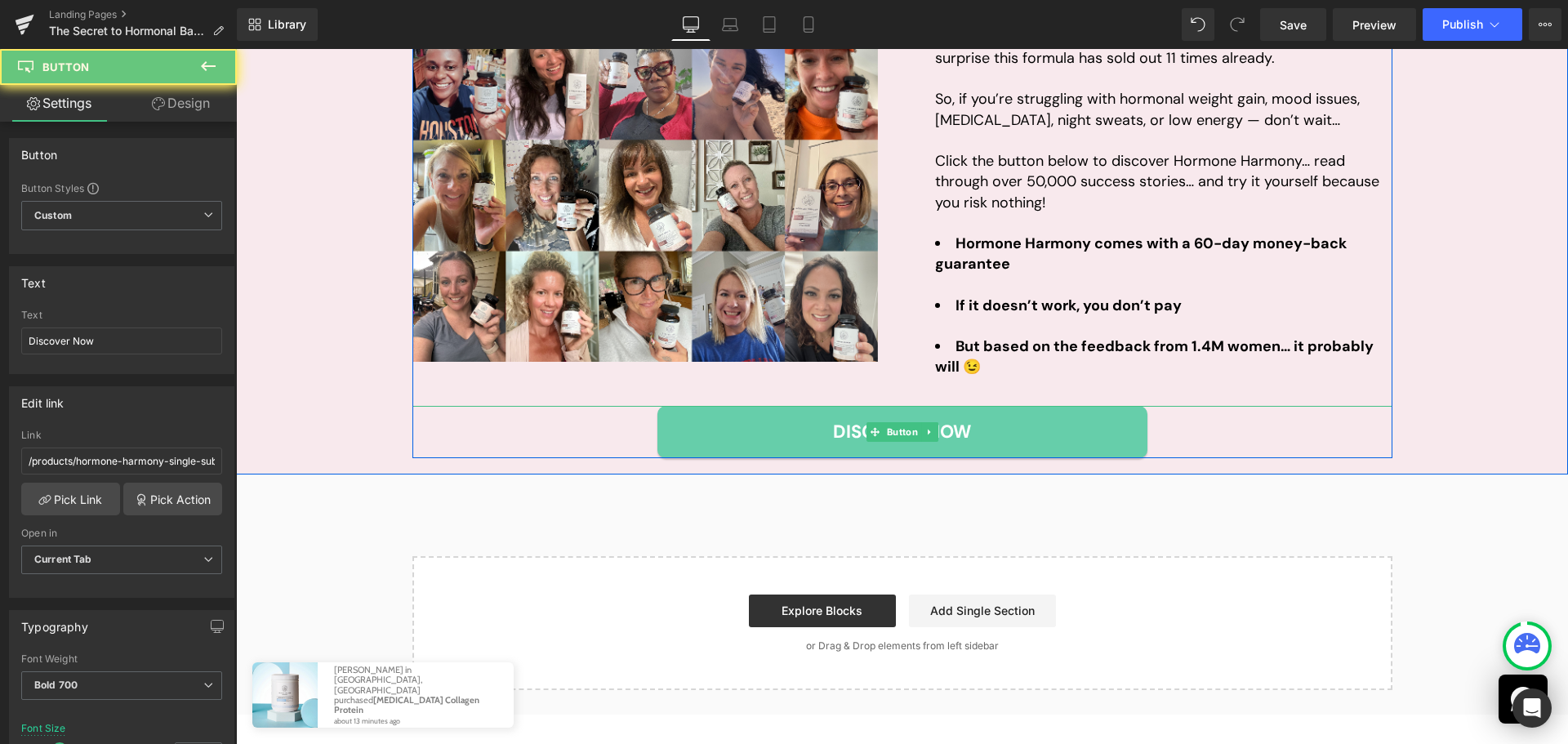
click at [1196, 424] on div "Discover Now" at bounding box center [902, 432] width 980 height 53
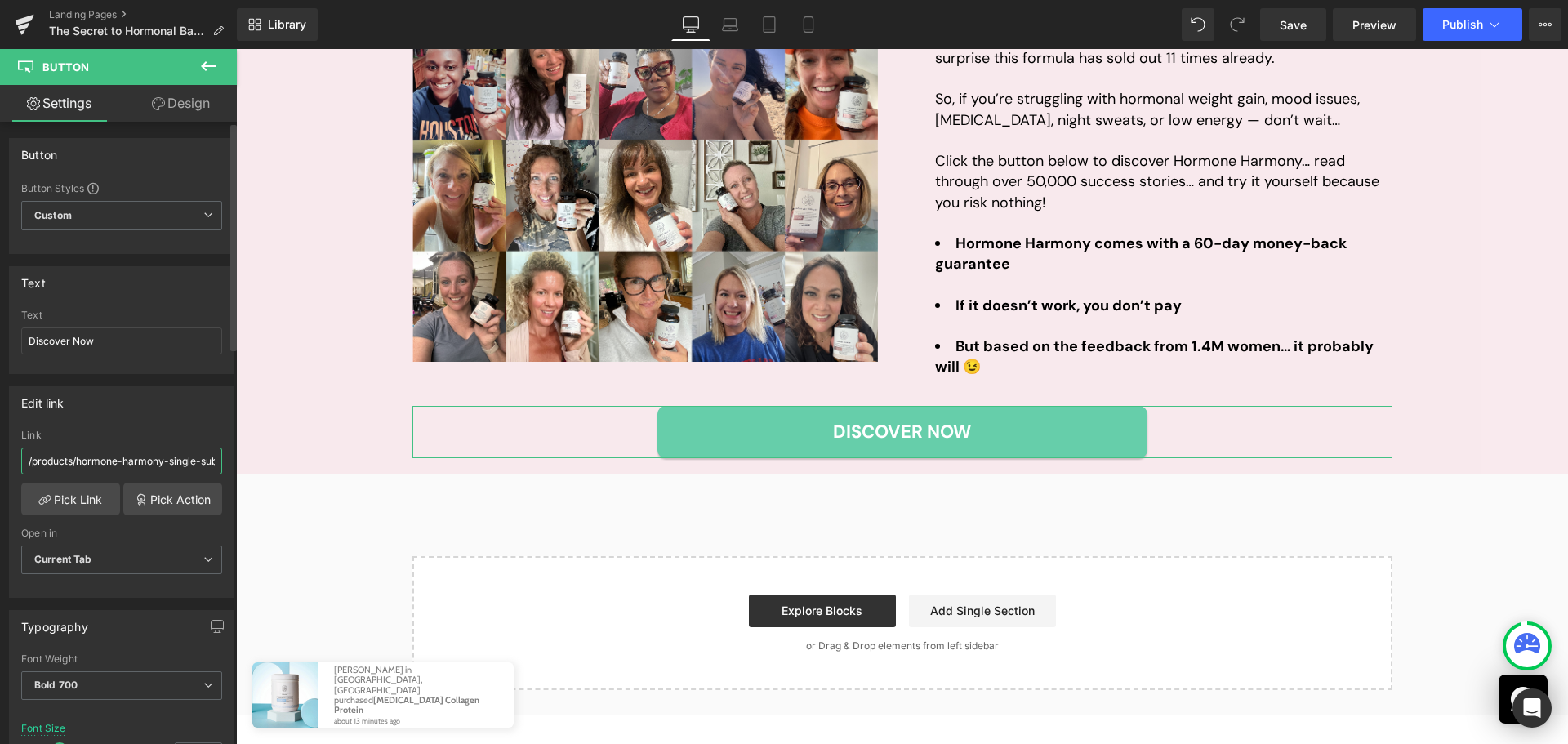
click at [170, 461] on input "/products/hormone-harmony-single-subs" at bounding box center [121, 460] width 200 height 27
paste input "text"
type input "/products/hormone-harmony"
click at [1440, 32] on button "Publish" at bounding box center [1472, 24] width 99 height 33
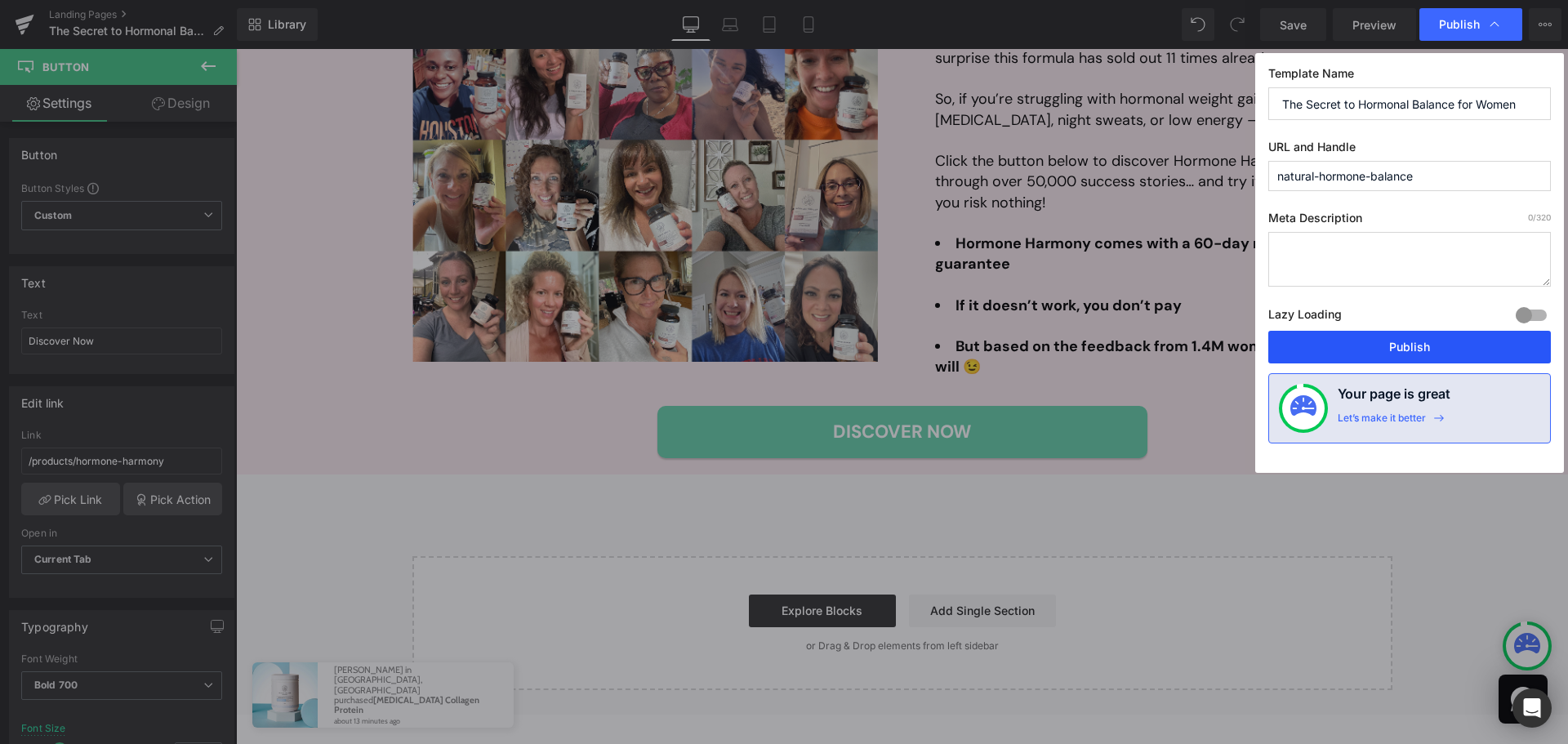
click at [1466, 338] on button "Publish" at bounding box center [1409, 346] width 283 height 33
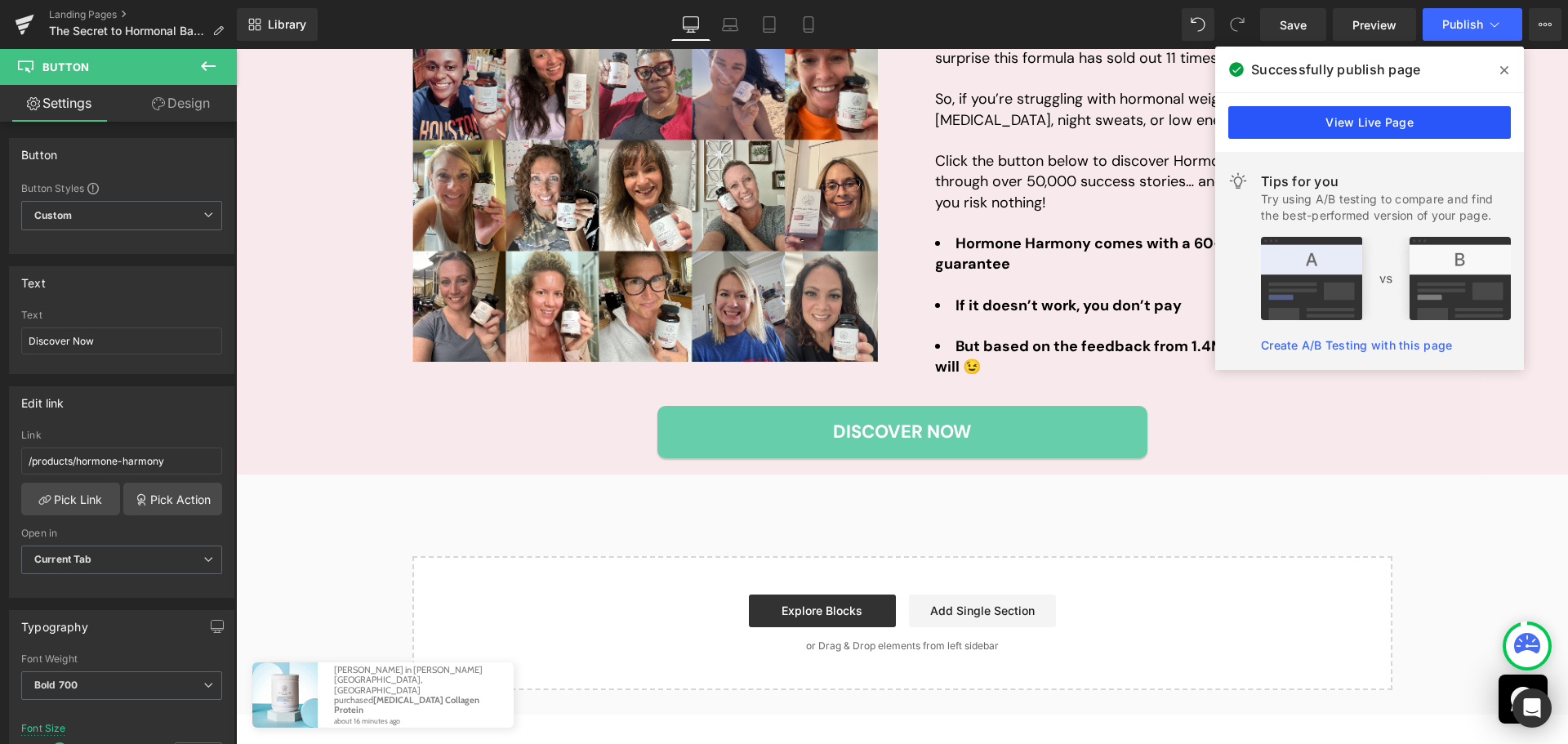
click at [1368, 123] on link "View Live Page" at bounding box center [1369, 122] width 283 height 33
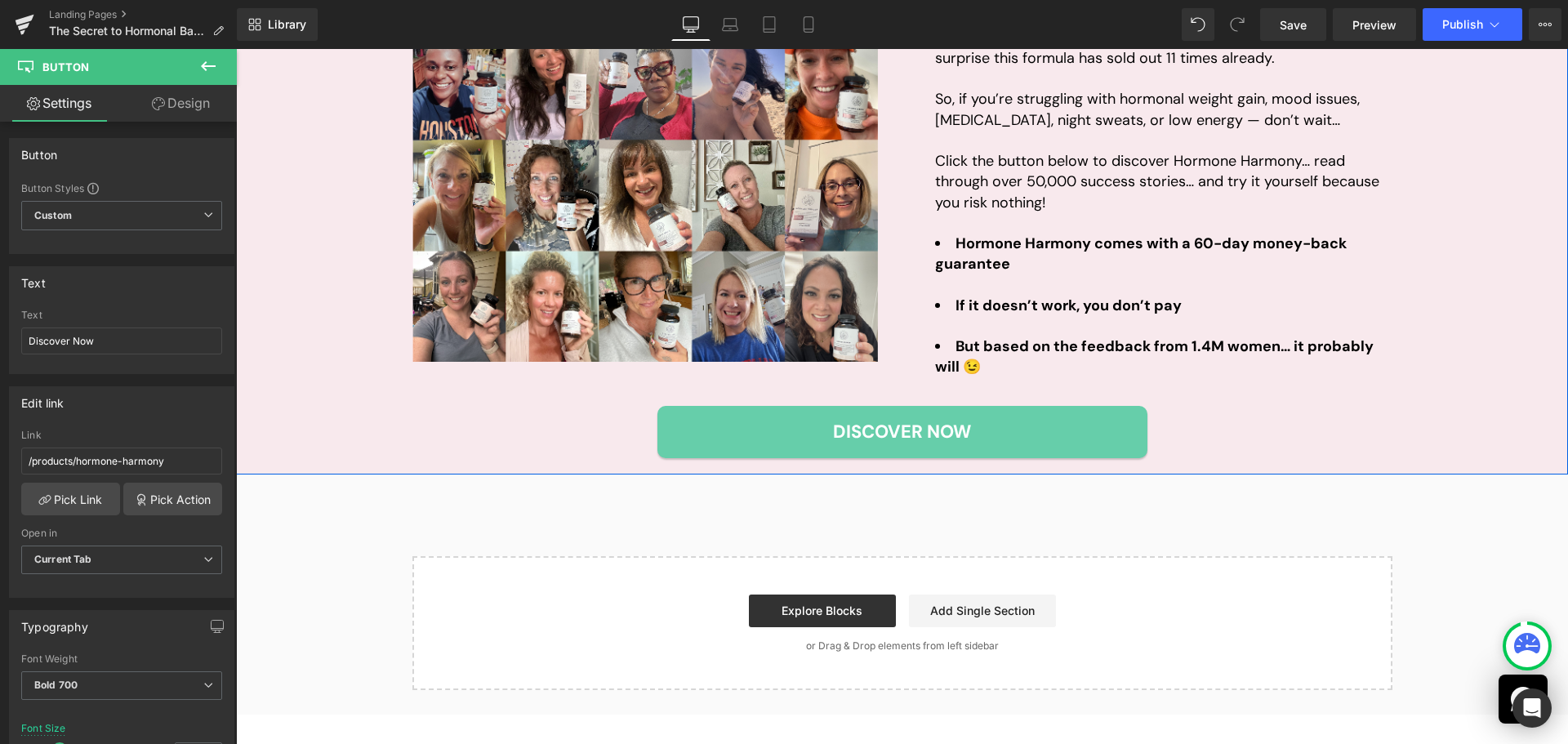
click at [280, 436] on div "Over 1.4 Million Women Have Already Tried Hormone Harmony… And It’s Selling Out…" at bounding box center [902, 202] width 1332 height 512
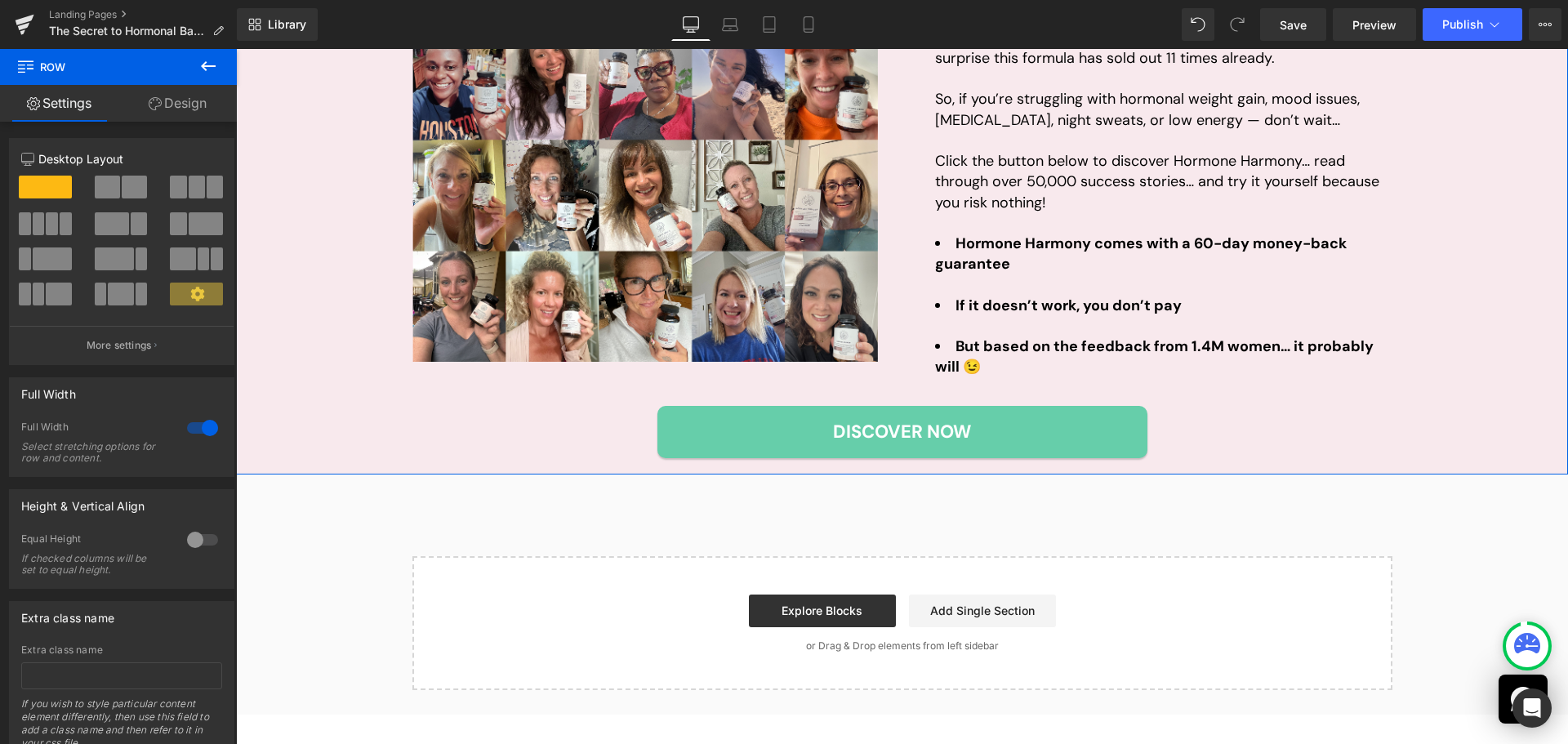
click at [196, 113] on link "Design" at bounding box center [177, 103] width 118 height 37
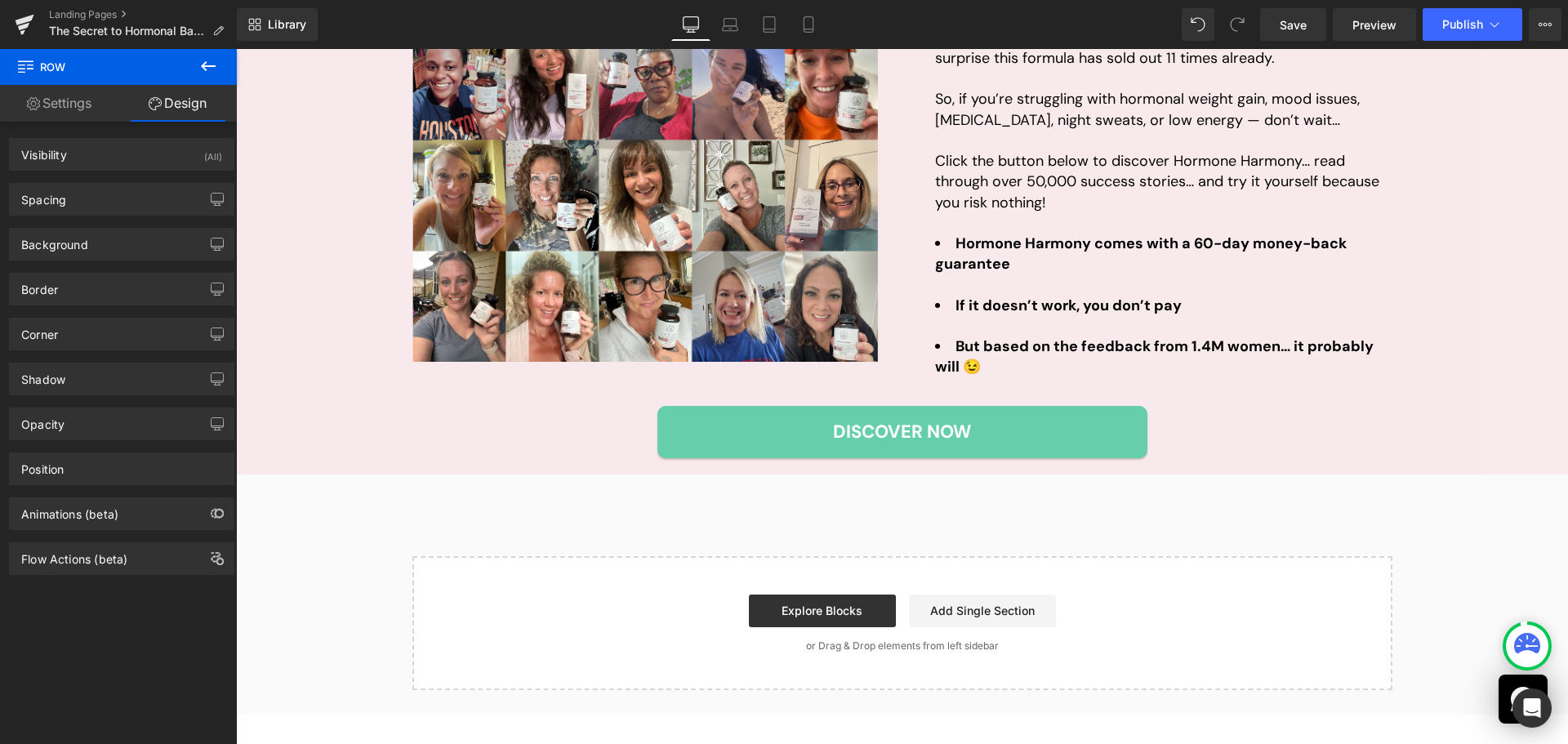
click at [279, 408] on div "Over 1.4 Million Women Have Already Tried Hormone Harmony… And It’s Selling Out…" at bounding box center [902, 202] width 1332 height 512
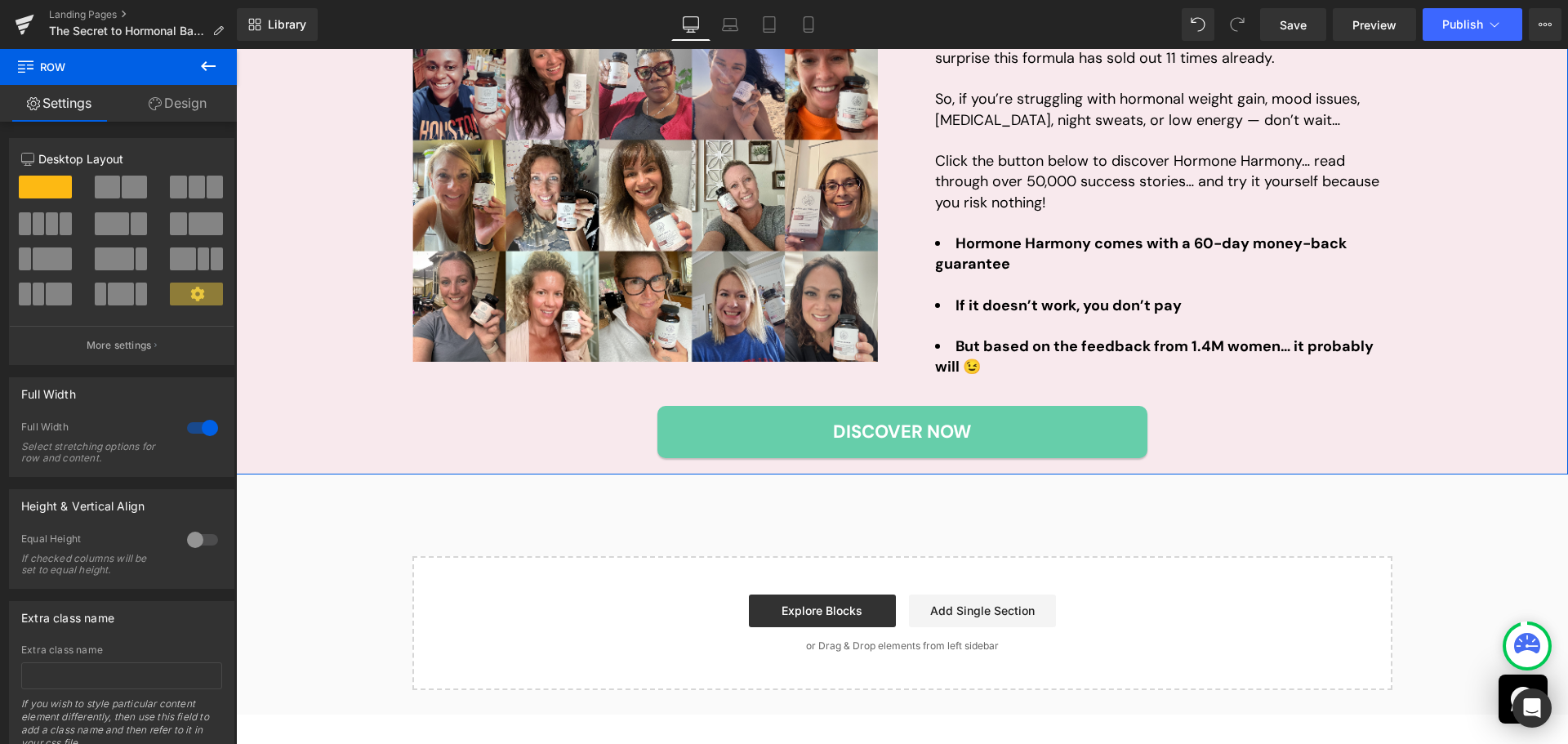
click at [198, 108] on link "Design" at bounding box center [177, 103] width 118 height 37
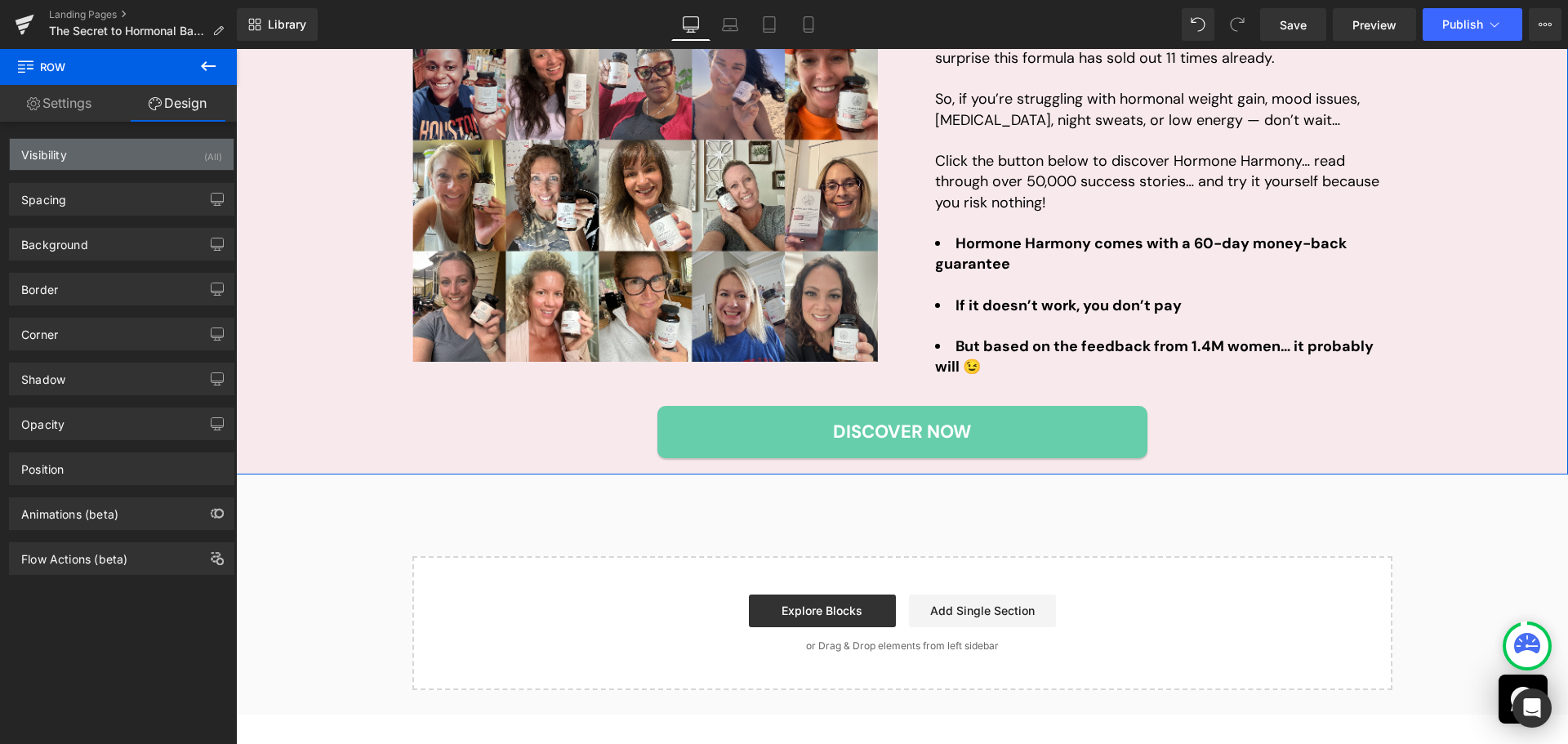
type input "0"
type input "20"
type input "0"
type input "20"
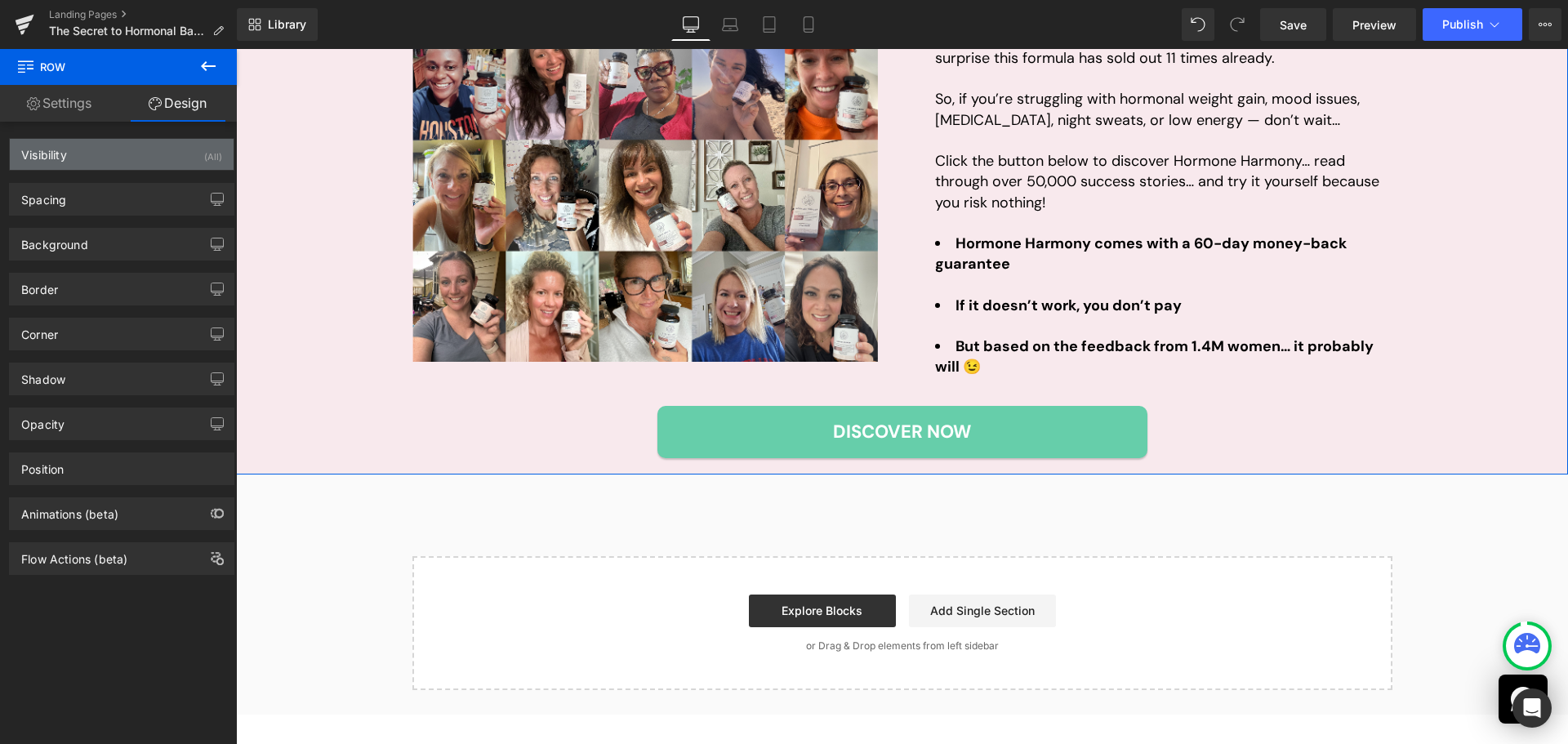
type input "0"
type input "#e55681"
type input "10"
click at [92, 158] on div "Visibility (All)" at bounding box center [121, 154] width 223 height 31
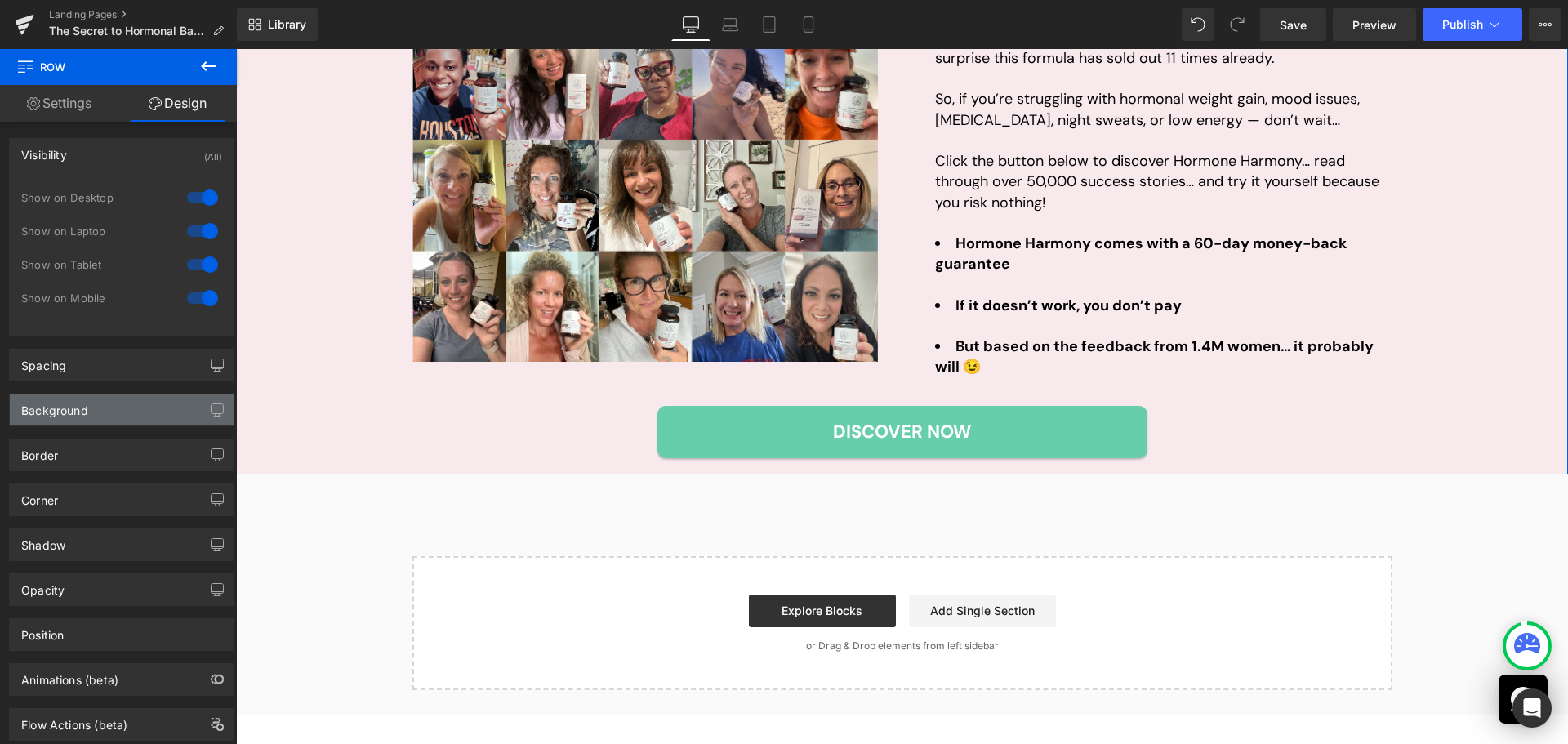
click at [87, 396] on div "Background" at bounding box center [54, 405] width 66 height 23
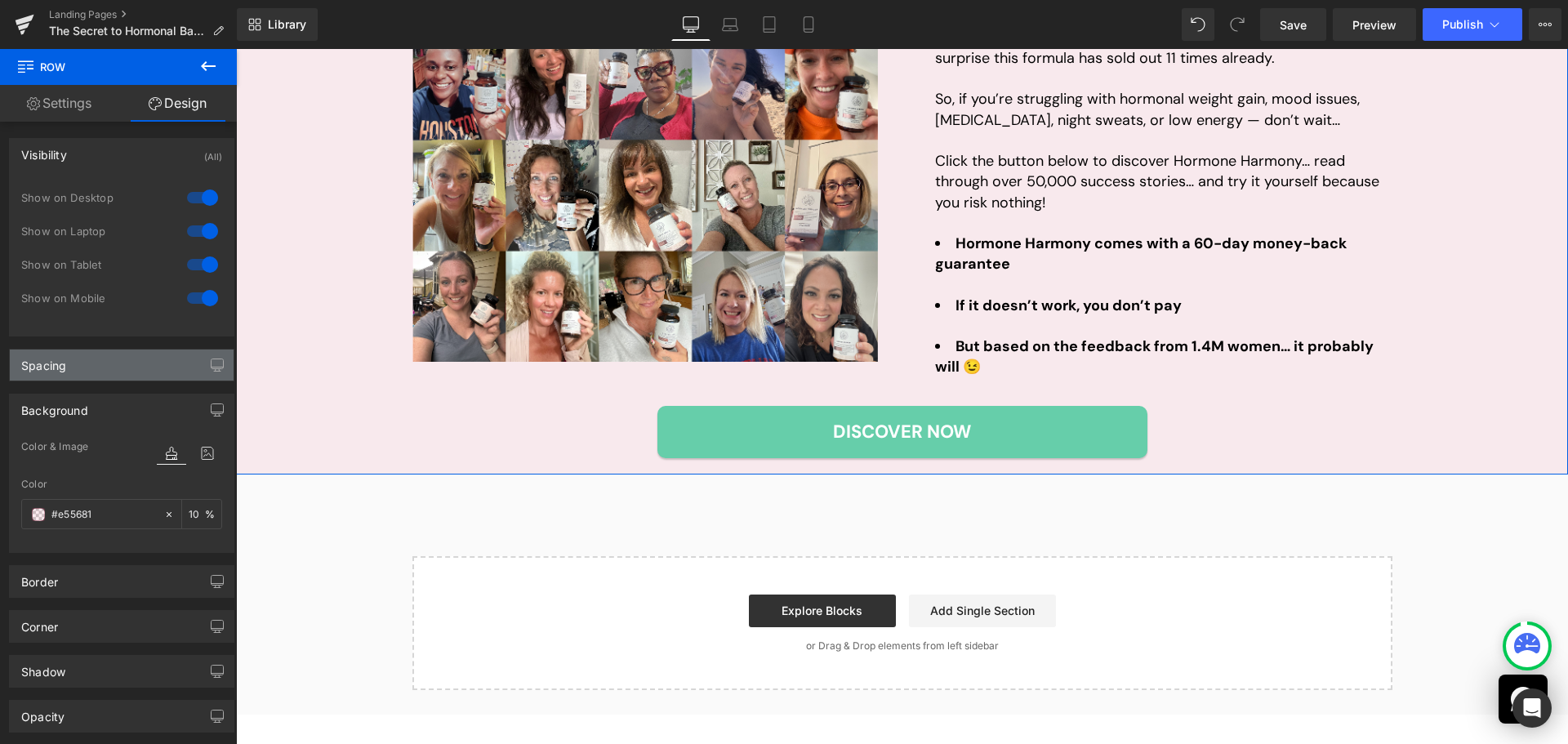
click at [93, 367] on div "Spacing" at bounding box center [121, 364] width 223 height 31
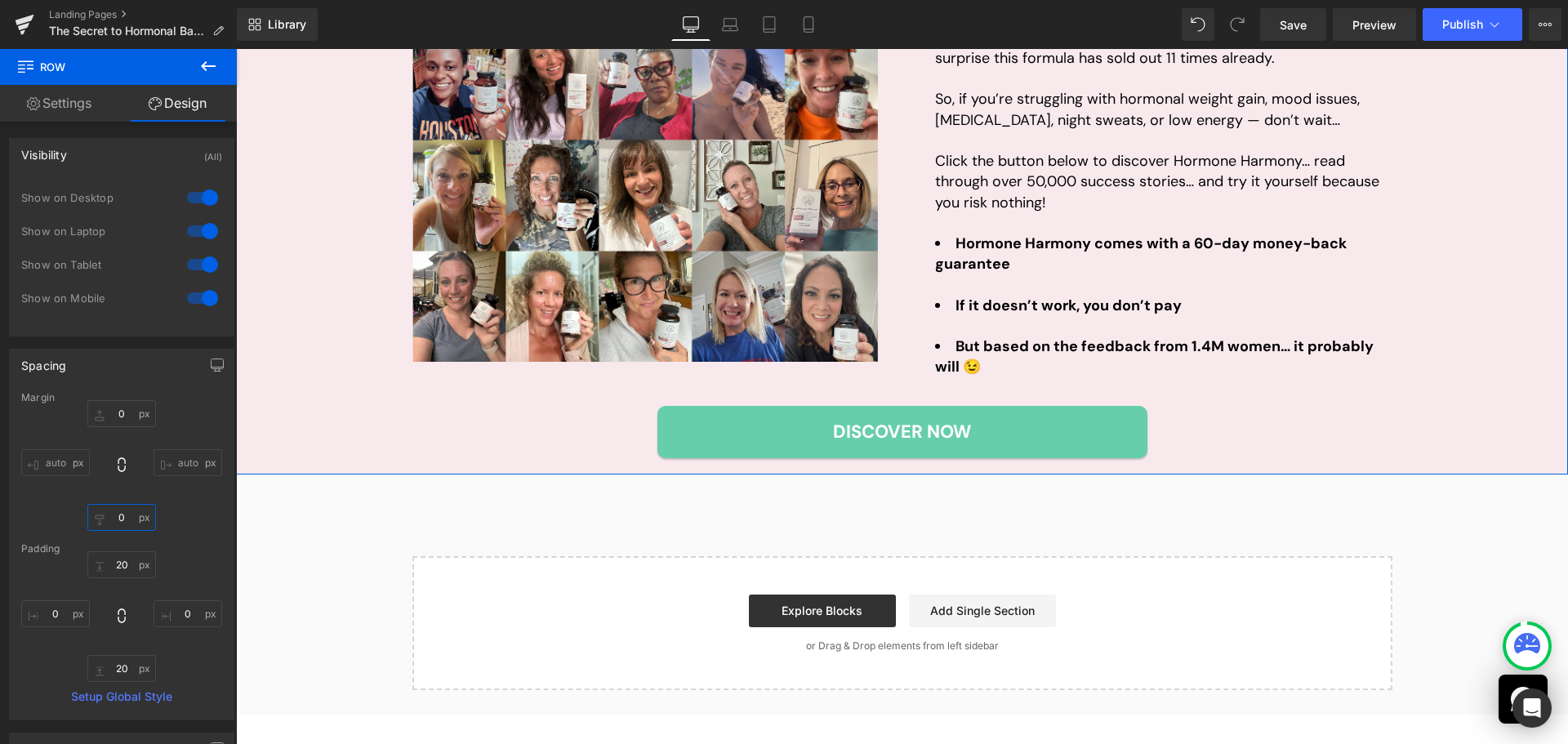
click at [125, 511] on input "0" at bounding box center [121, 517] width 68 height 27
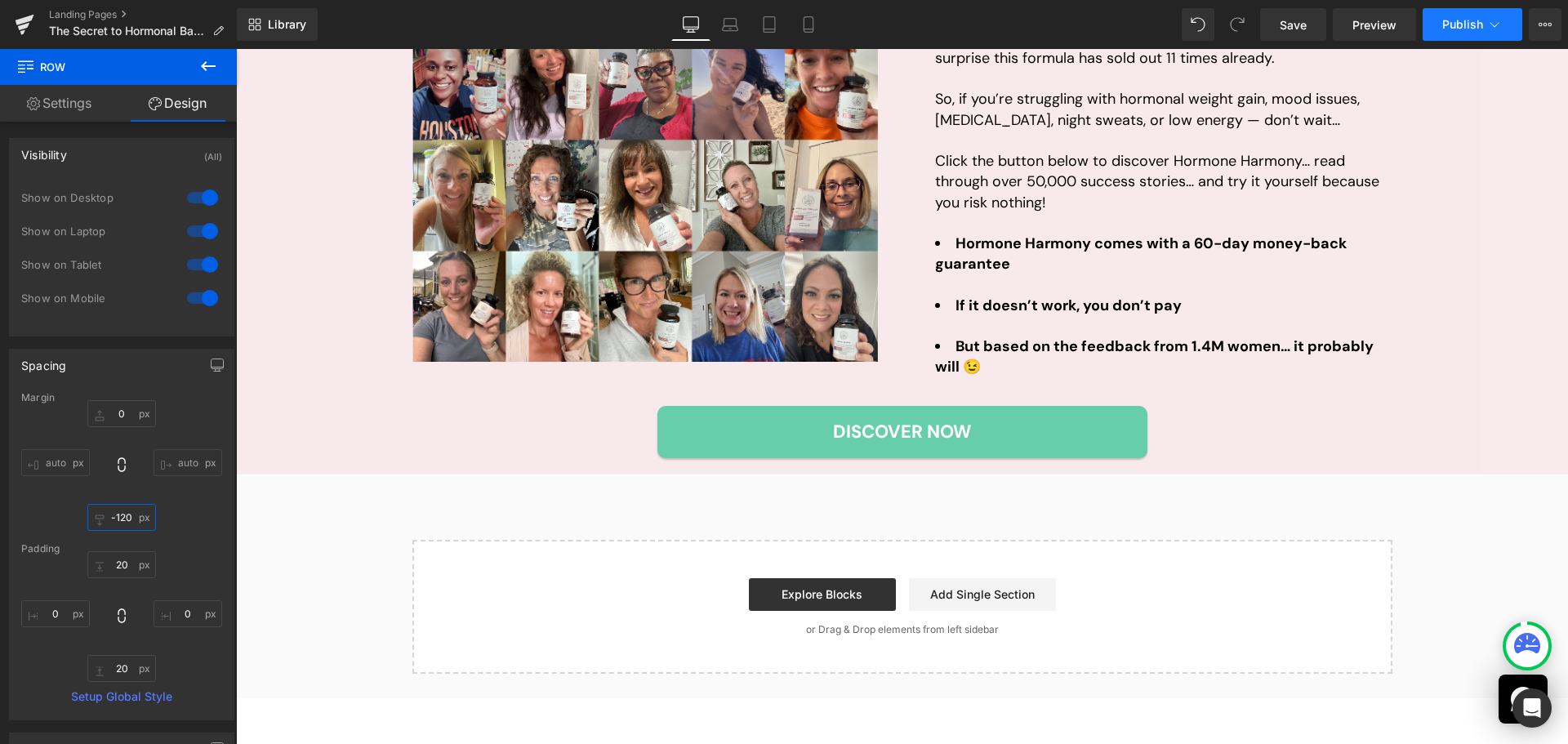
type input "-120"
click at [1459, 14] on button "Publish" at bounding box center [1472, 24] width 99 height 33
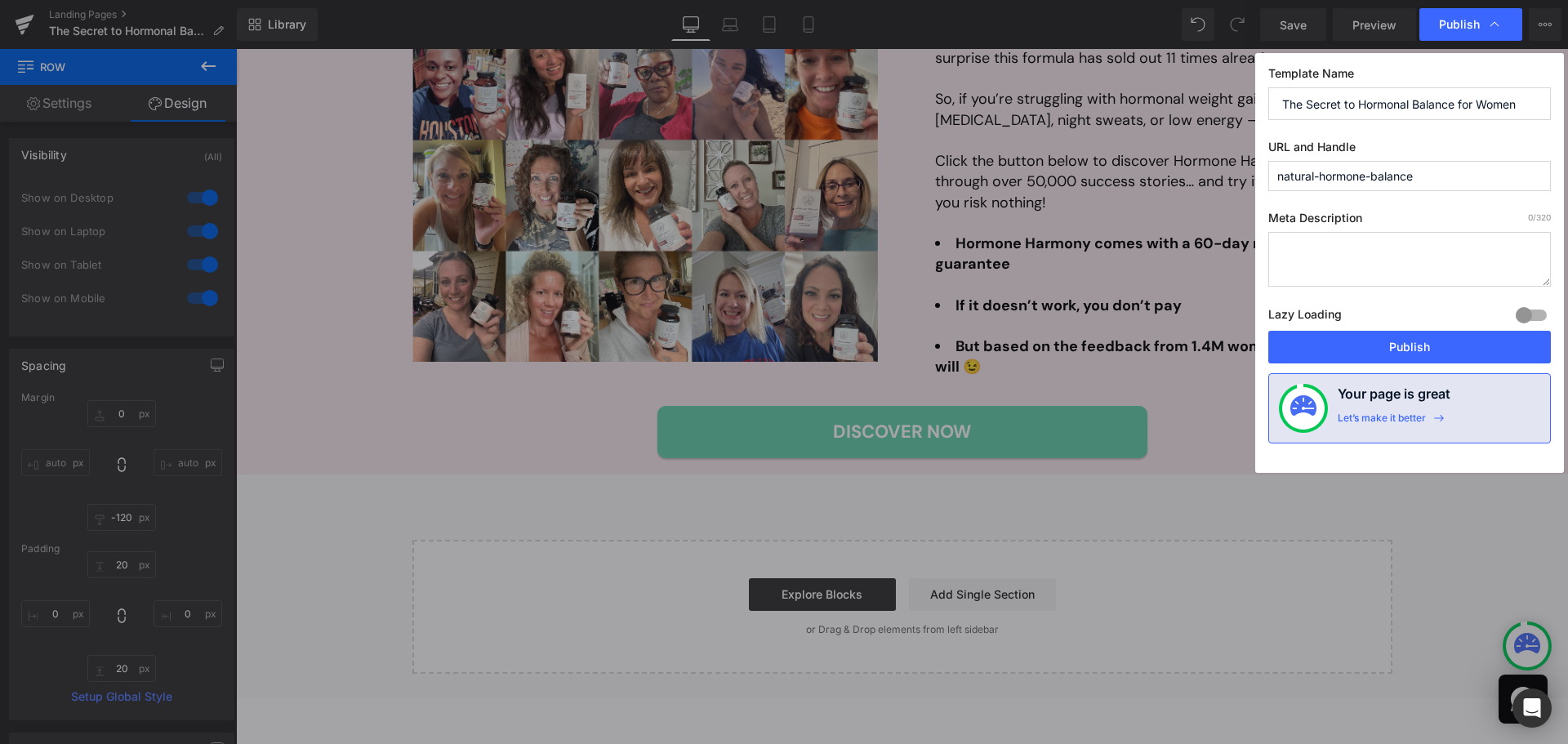
click at [1411, 366] on div "Template Name The Secret to Hormonal Balance for Women URL and Handle natural-h…" at bounding box center [1409, 262] width 309 height 420
drag, startPoint x: 1430, startPoint y: 345, endPoint x: 1318, endPoint y: 358, distance: 112.8
click at [1430, 345] on button "Publish" at bounding box center [1409, 346] width 283 height 33
